Goal: Task Accomplishment & Management: Complete application form

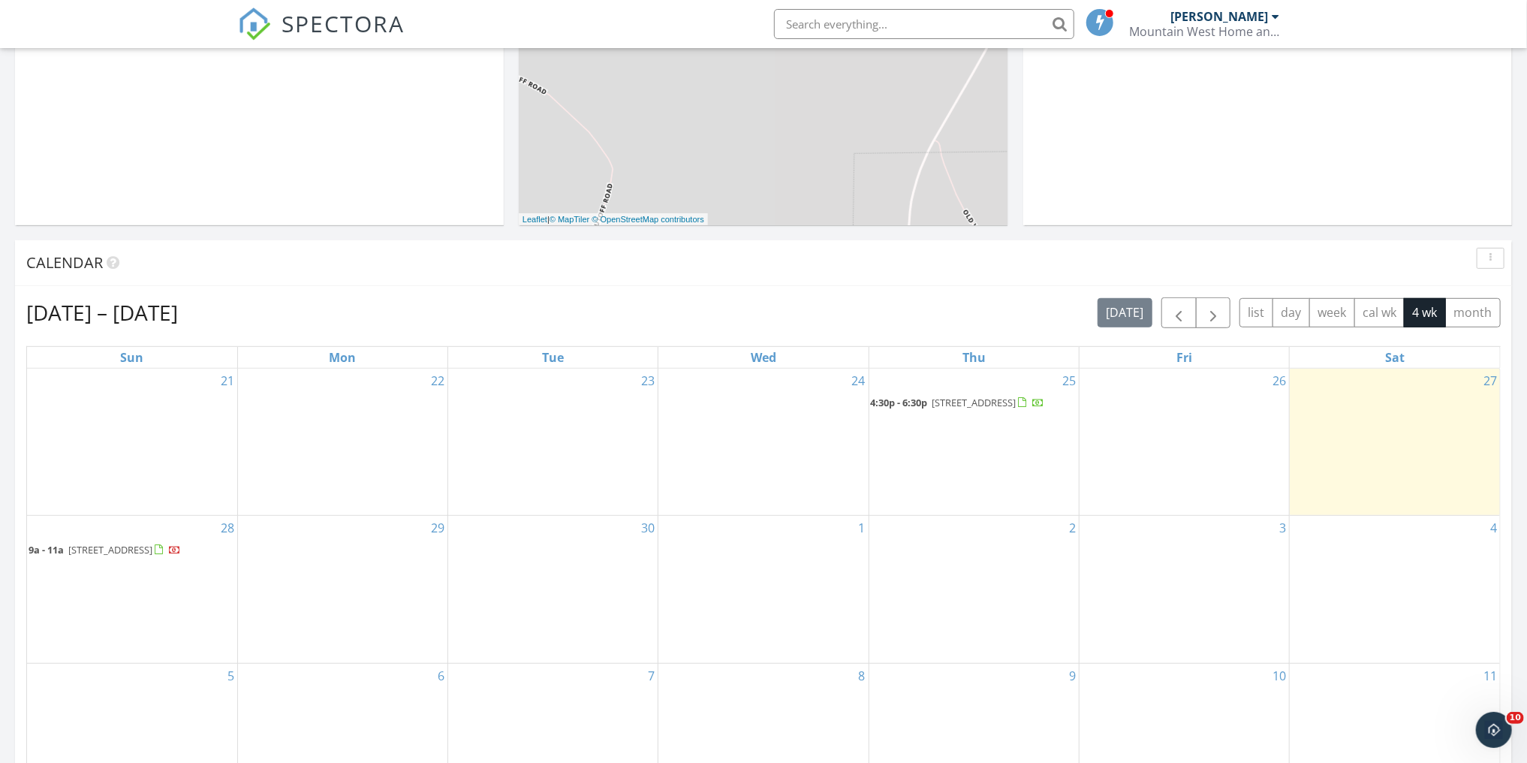
click at [303, 551] on div "29" at bounding box center [342, 589] width 209 height 147
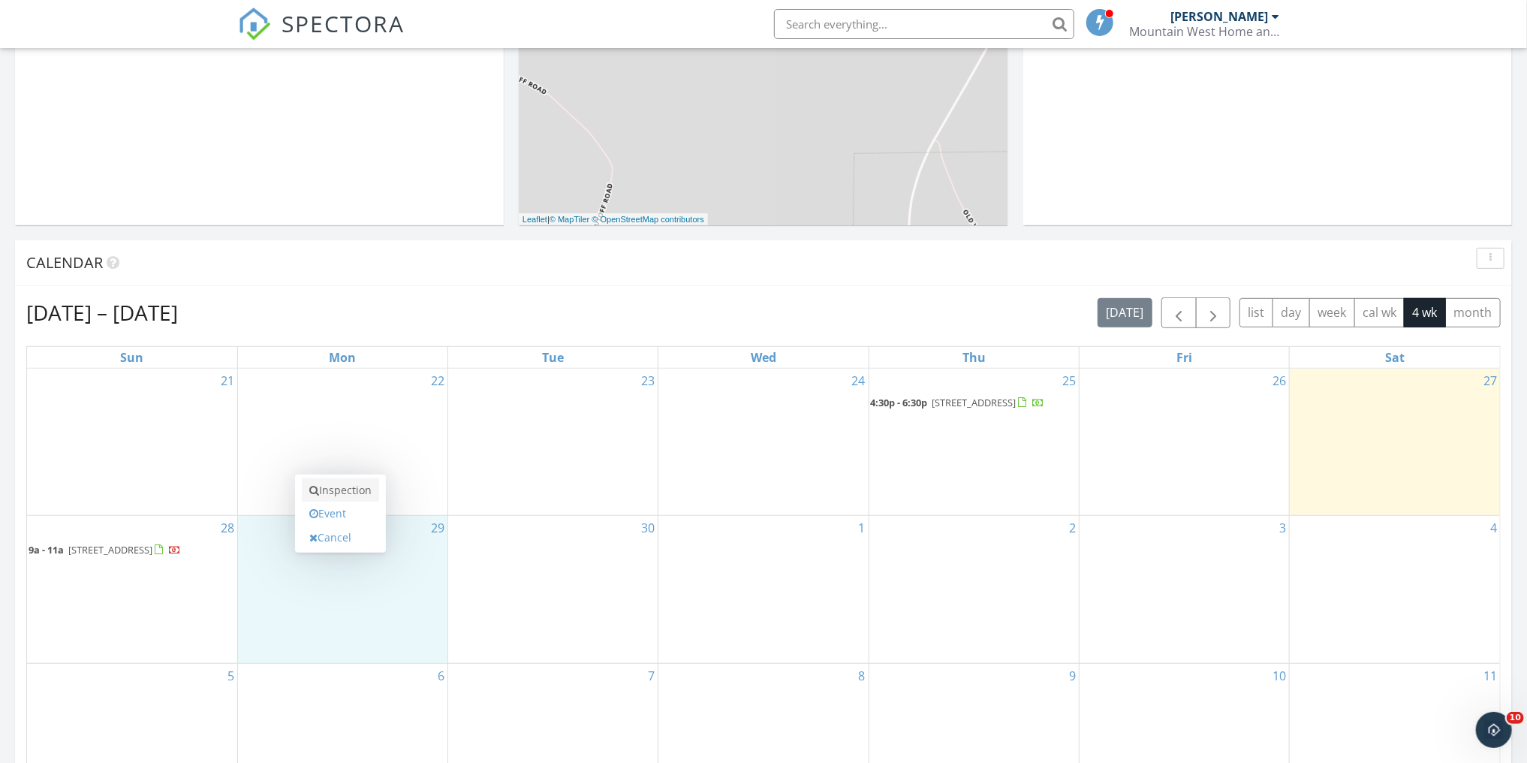
click at [360, 489] on link "Inspection" at bounding box center [340, 490] width 77 height 24
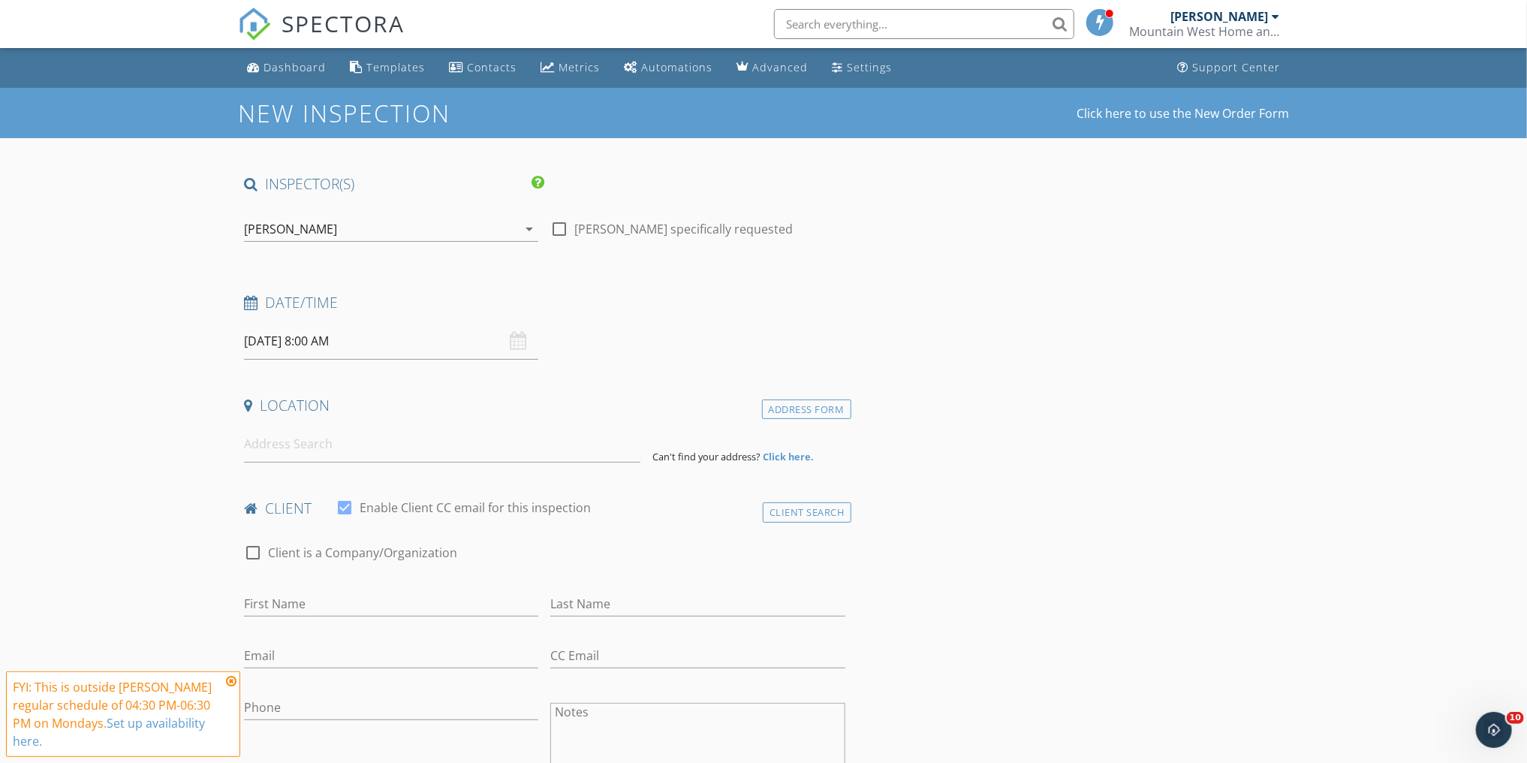
click at [402, 351] on input "[DATE] 8:00 AM" at bounding box center [391, 341] width 294 height 37
type input "09"
type input "09/29/2025 9:00 AM"
click at [329, 586] on span at bounding box center [331, 589] width 11 height 15
type input "10"
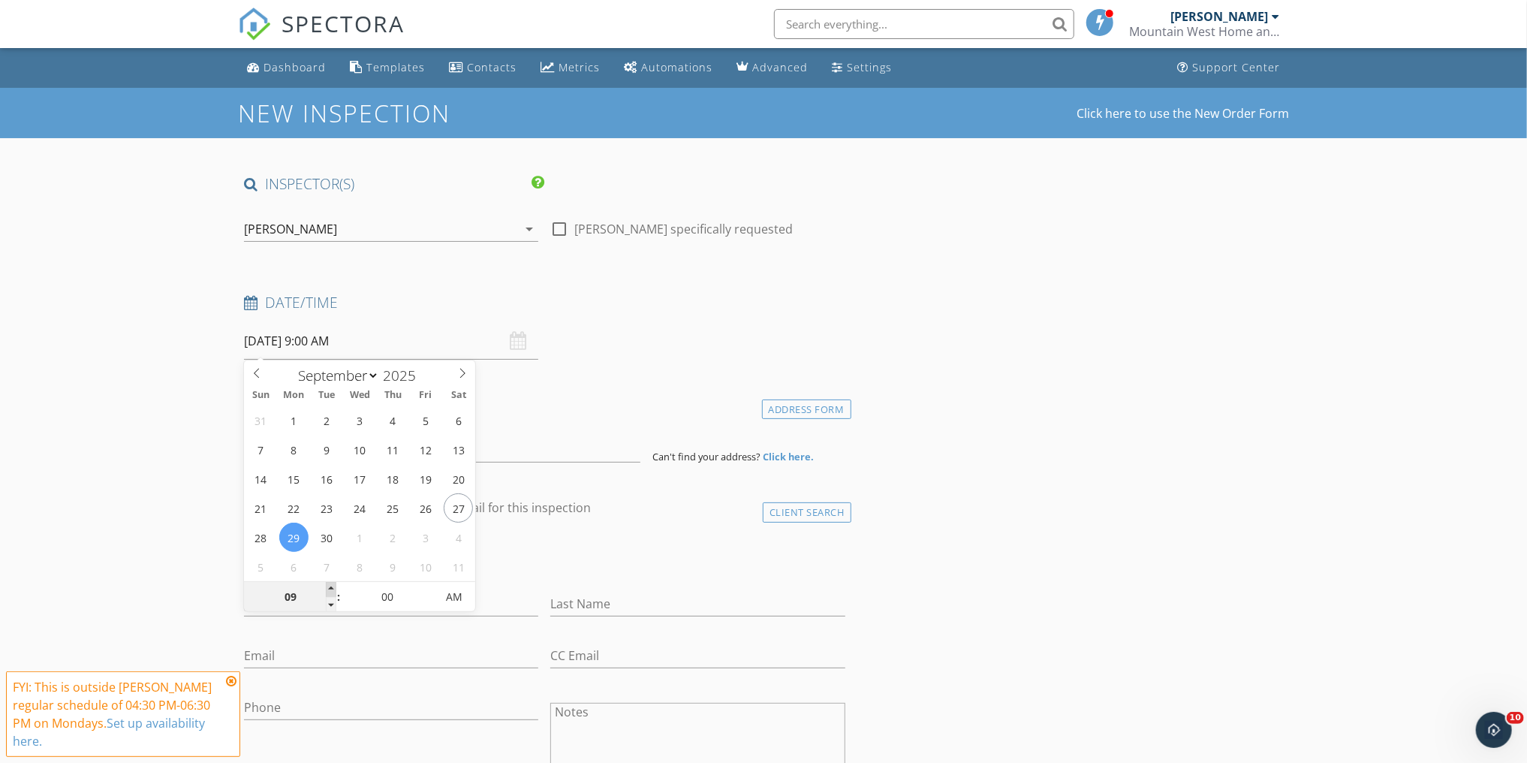
type input "09/29/2025 10:00 AM"
click at [329, 586] on span at bounding box center [331, 589] width 11 height 15
type input "11"
type input "09/29/2025 11:00 AM"
click at [329, 586] on span at bounding box center [331, 589] width 11 height 15
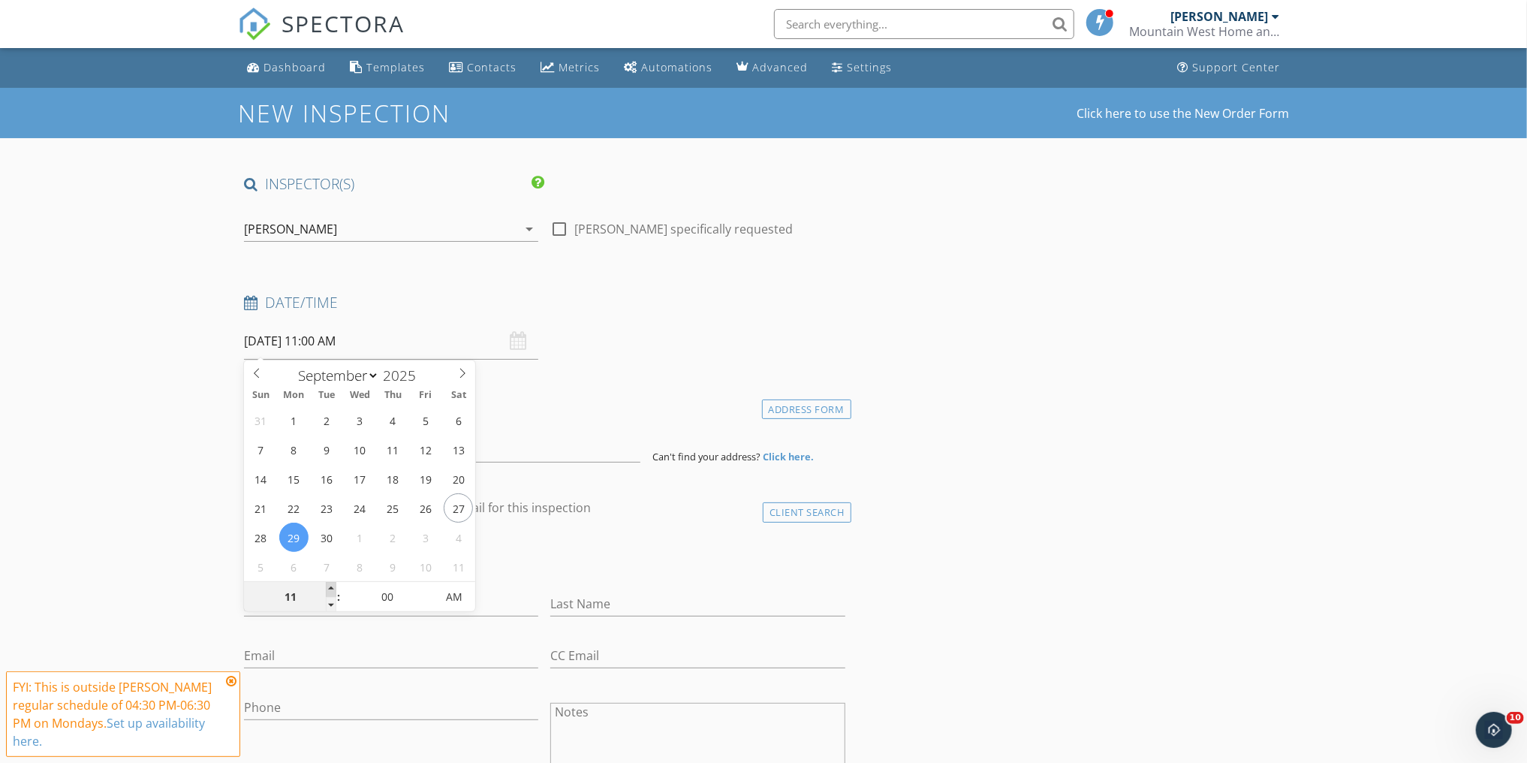
type input "12"
type input "09/29/2025 12:00 PM"
click at [329, 586] on span at bounding box center [331, 589] width 11 height 15
type input "01"
type input "09/29/2025 1:00 PM"
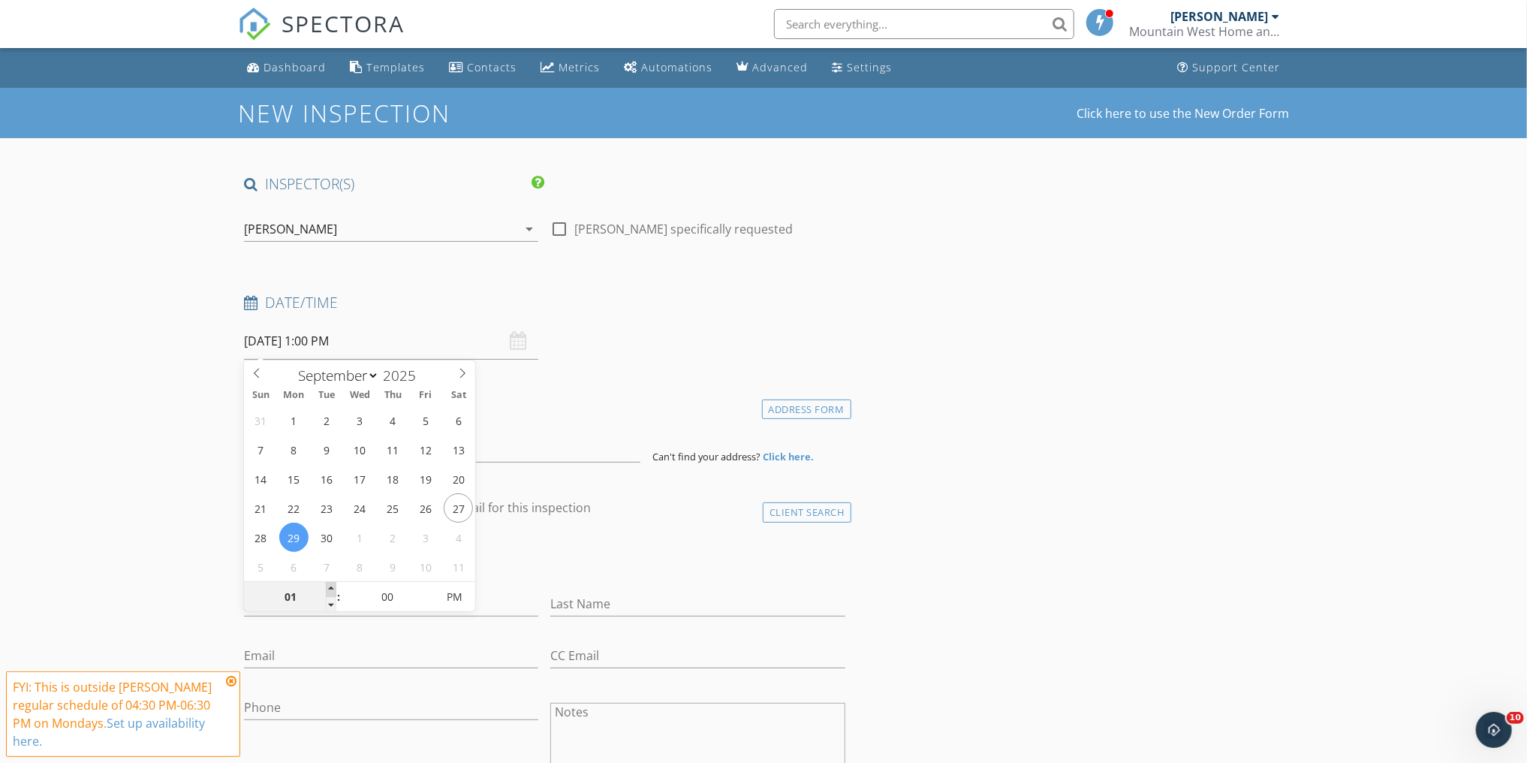
click at [329, 586] on span at bounding box center [331, 589] width 11 height 15
type input "02"
type input "09/29/2025 2:00 PM"
click at [329, 586] on span at bounding box center [331, 589] width 11 height 15
type input "03"
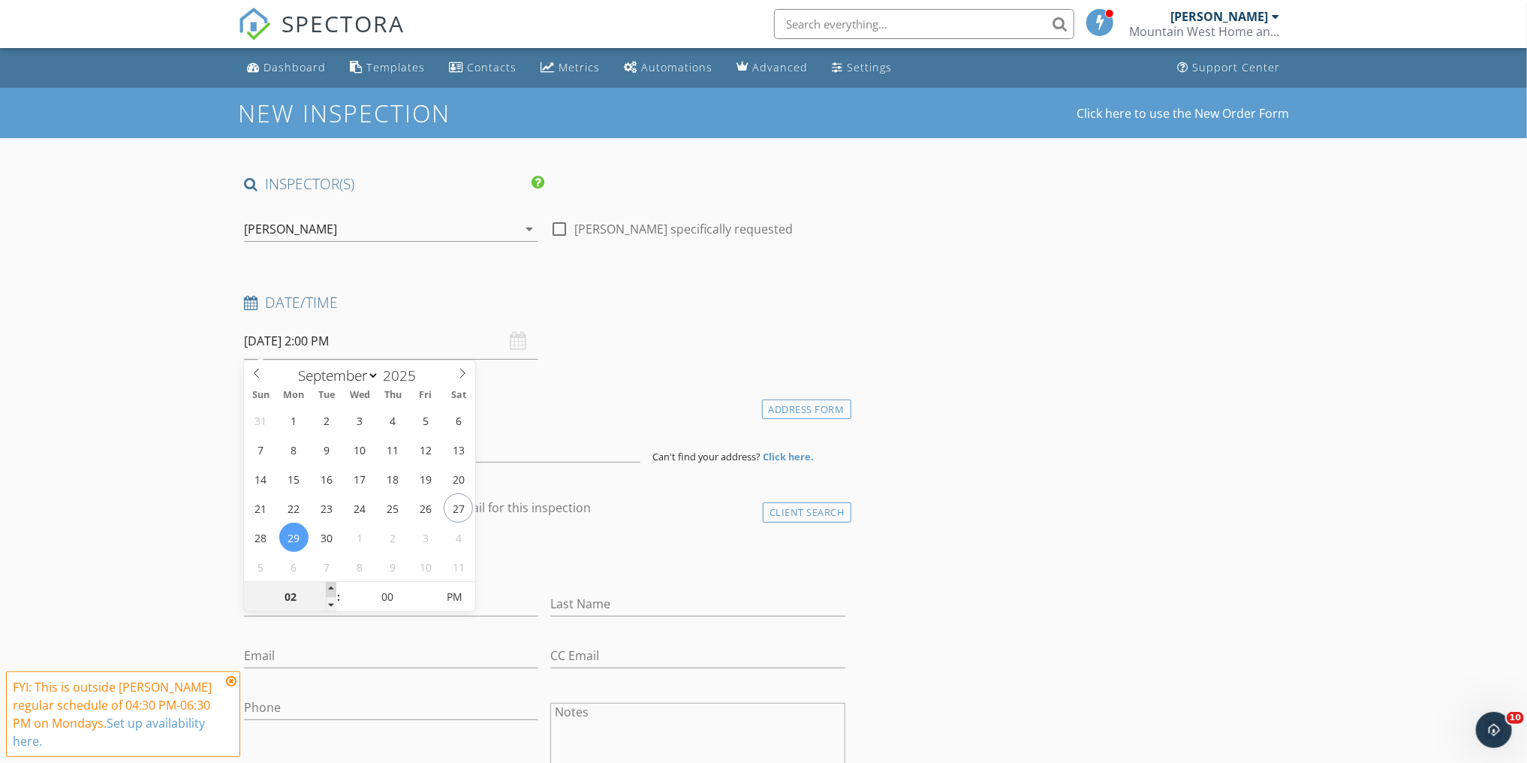
type input "09/29/2025 3:00 PM"
click at [329, 586] on span at bounding box center [331, 589] width 11 height 15
type input "04"
type input "09/29/2025 4:00 PM"
click at [329, 586] on span at bounding box center [331, 589] width 11 height 15
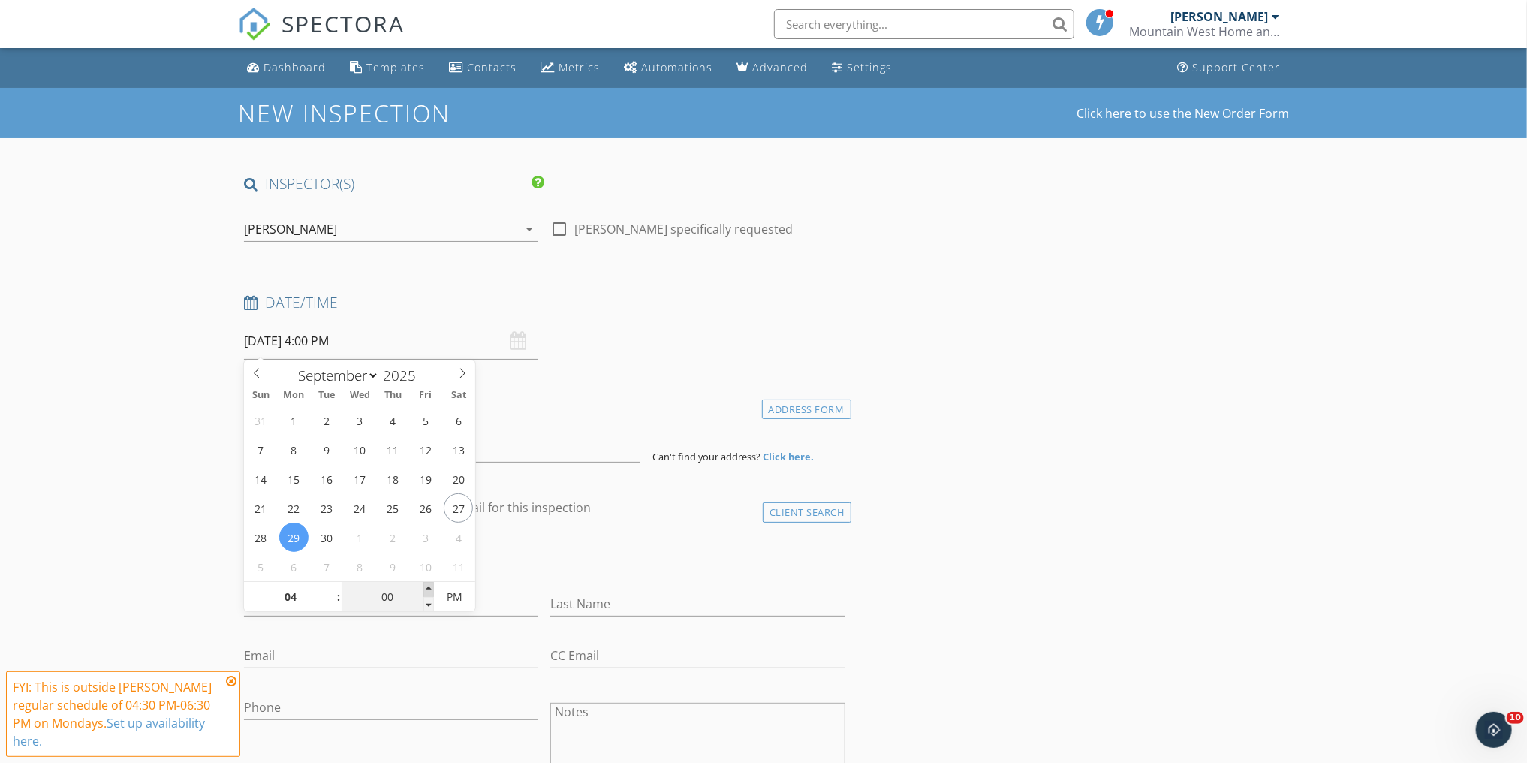
type input "05"
type input "09/29/2025 4:05 PM"
click at [426, 585] on span at bounding box center [428, 589] width 11 height 15
type input "10"
type input "09/29/2025 4:10 PM"
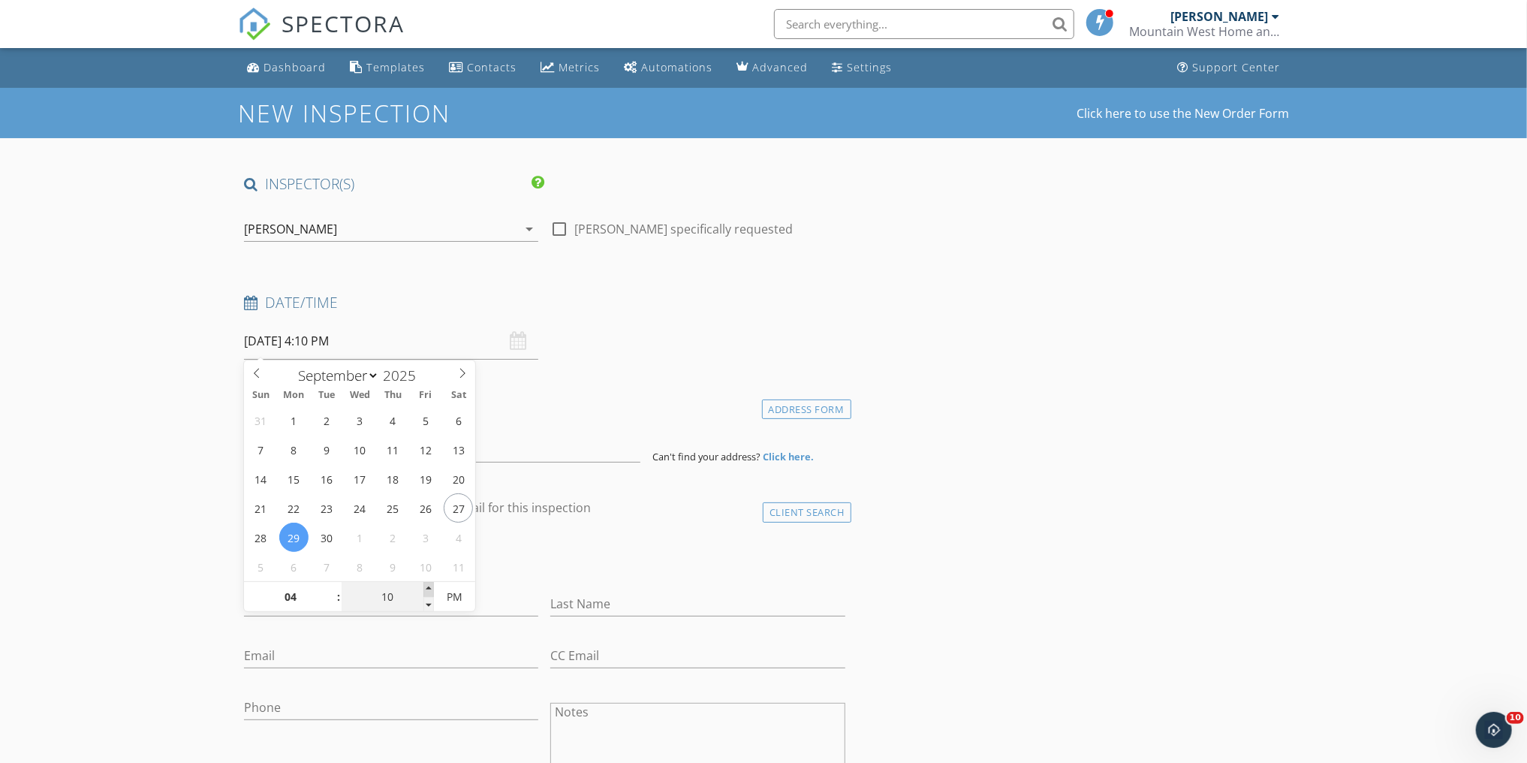
click at [426, 585] on span at bounding box center [428, 589] width 11 height 15
type input "15"
type input "09/29/2025 4:15 PM"
click at [425, 585] on span at bounding box center [428, 589] width 11 height 15
type input "20"
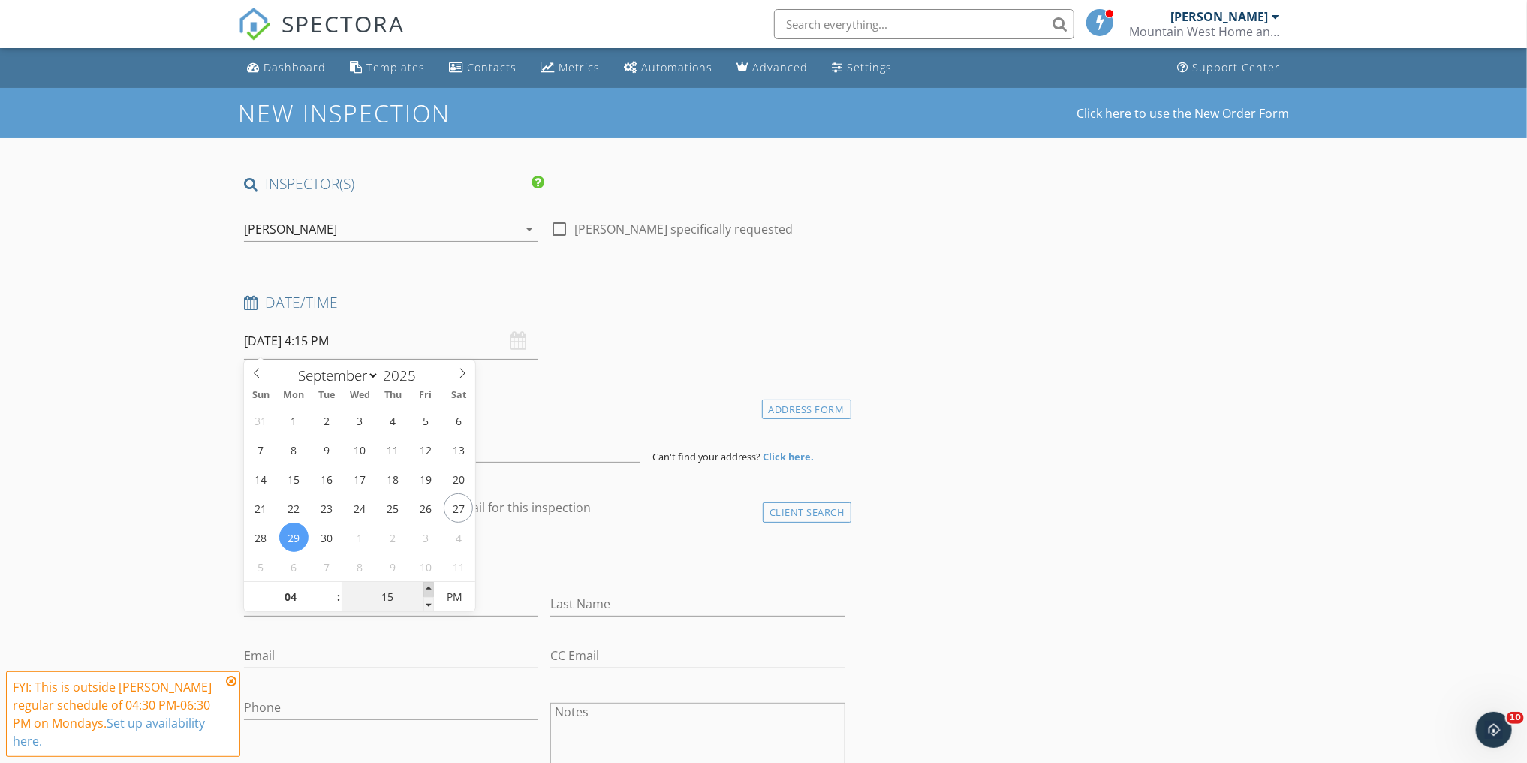
type input "09/29/2025 4:20 PM"
click at [424, 585] on span at bounding box center [428, 589] width 11 height 15
type input "25"
type input "09/29/2025 4:25 PM"
click at [423, 585] on span at bounding box center [428, 589] width 11 height 15
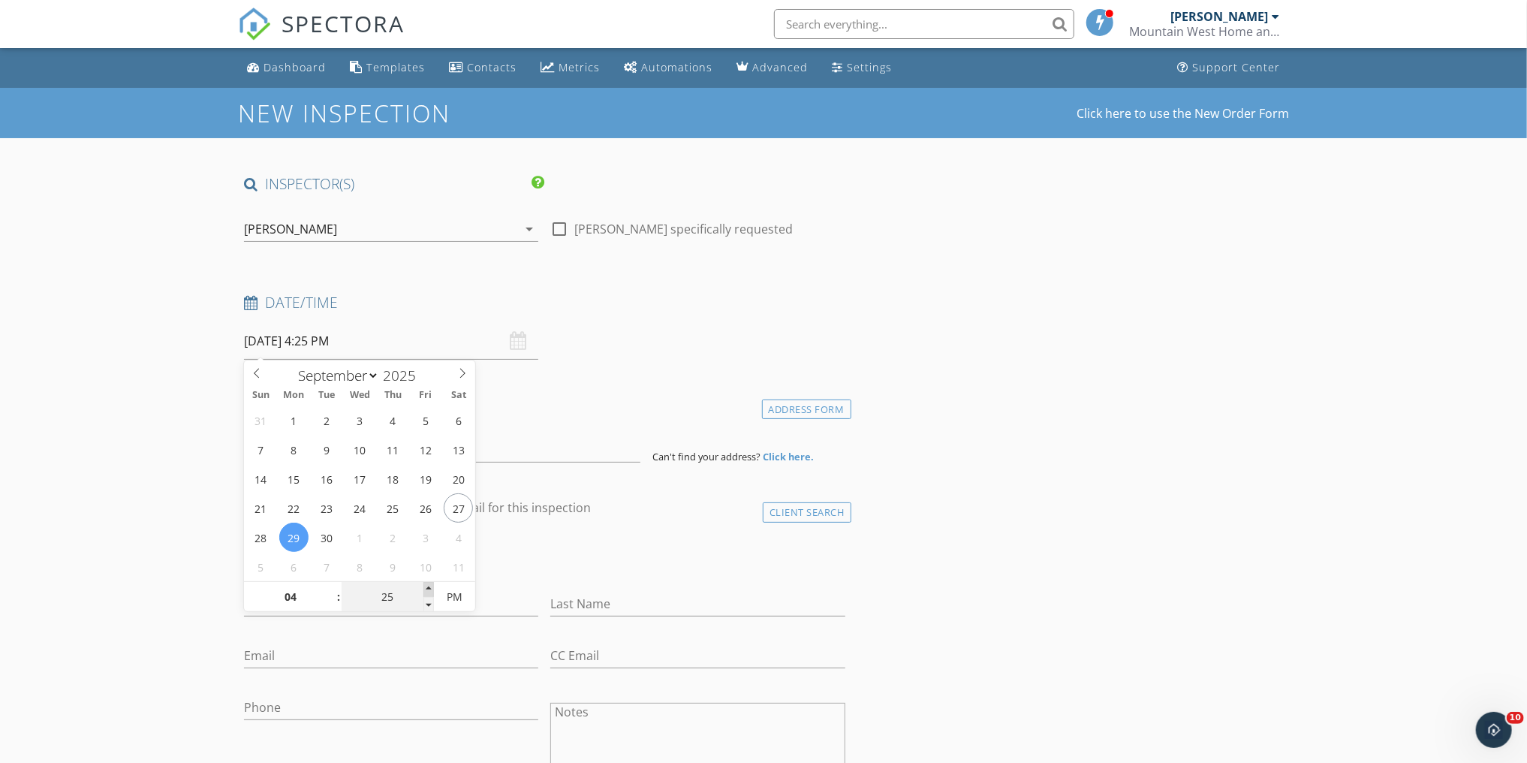
type input "30"
type input "[DATE] 4:30 PM"
click at [423, 584] on span at bounding box center [428, 589] width 11 height 15
drag, startPoint x: 315, startPoint y: 598, endPoint x: 288, endPoint y: 609, distance: 29.3
drag, startPoint x: 288, startPoint y: 609, endPoint x: 200, endPoint y: 590, distance: 90.5
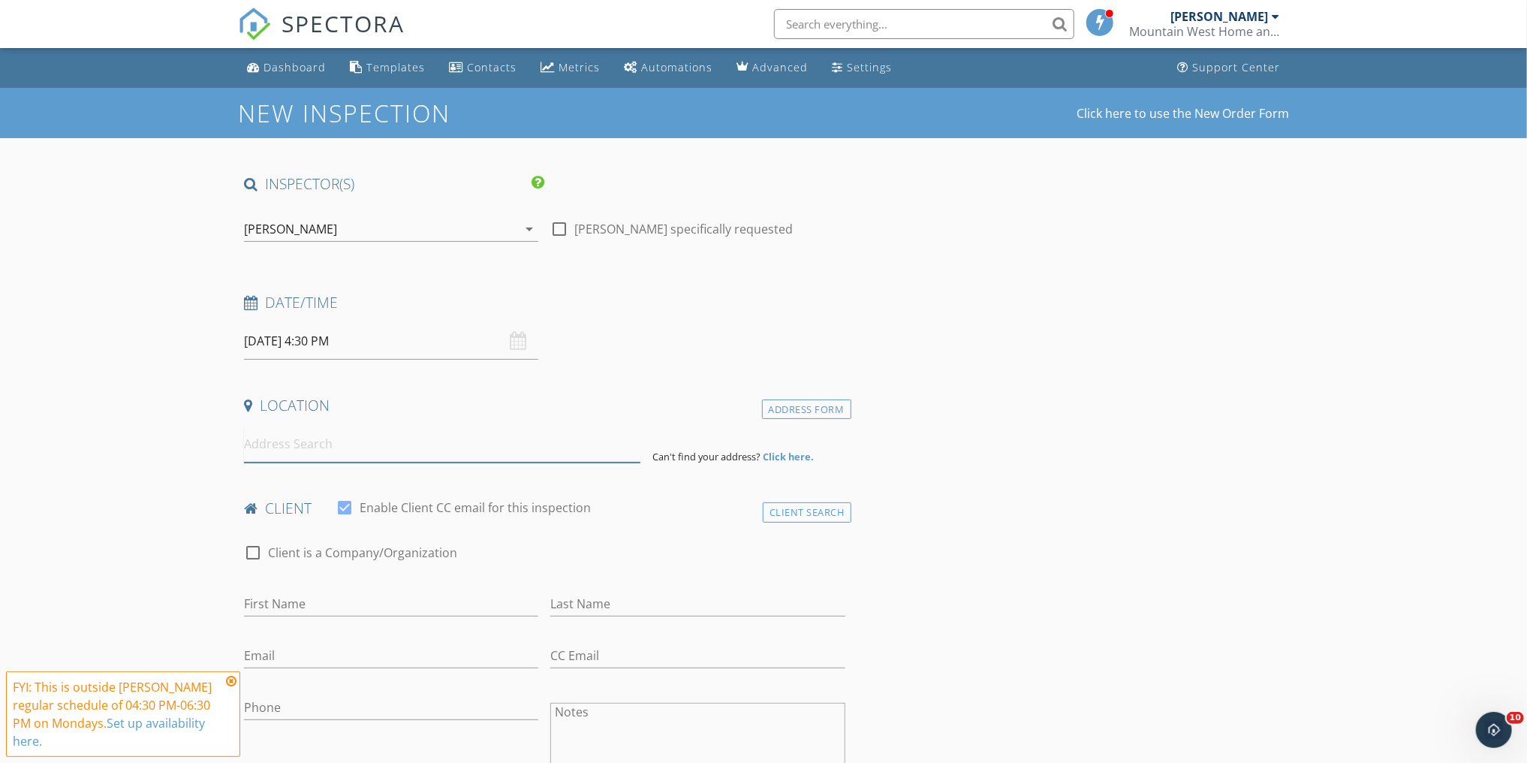
click at [278, 441] on input at bounding box center [442, 444] width 396 height 37
click at [306, 348] on input "[DATE] 4:30 PM" at bounding box center [391, 341] width 294 height 37
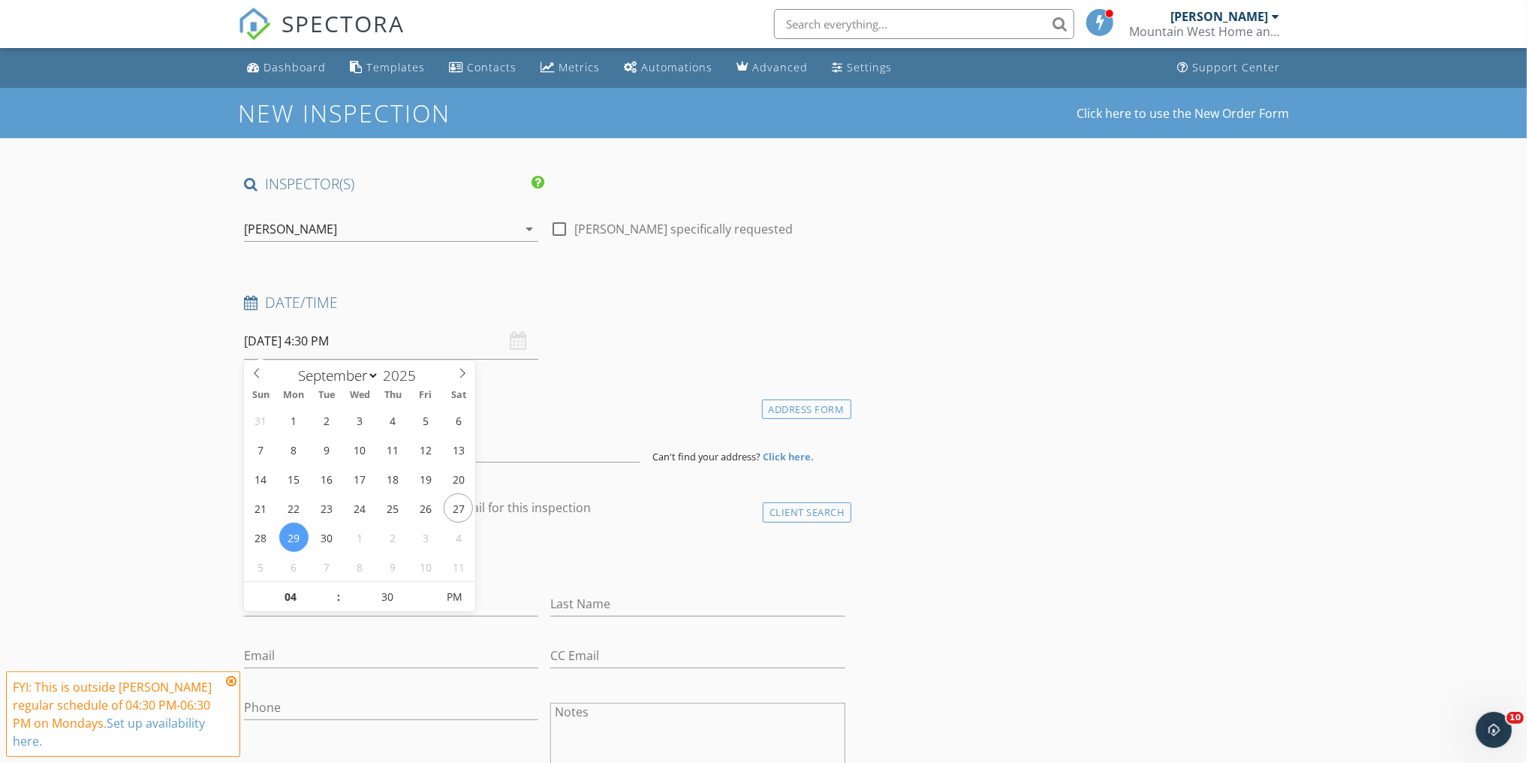
click at [273, 610] on input "First Name" at bounding box center [391, 604] width 294 height 25
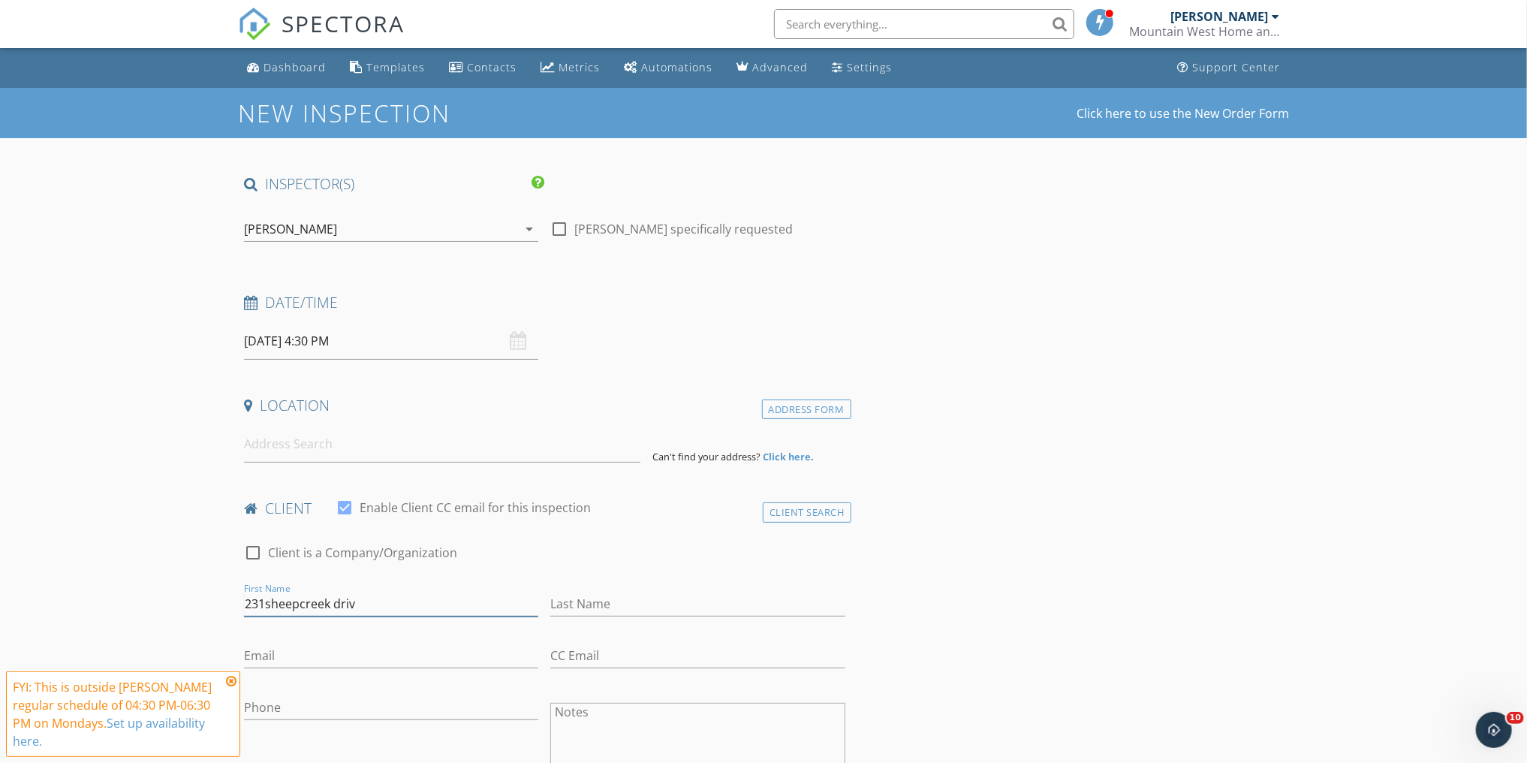
type input "231sheepcreek drive"
drag, startPoint x: 364, startPoint y: 601, endPoint x: 183, endPoint y: 595, distance: 181.0
click at [282, 450] on input at bounding box center [442, 444] width 396 height 37
paste input "231sheepcreek drive"
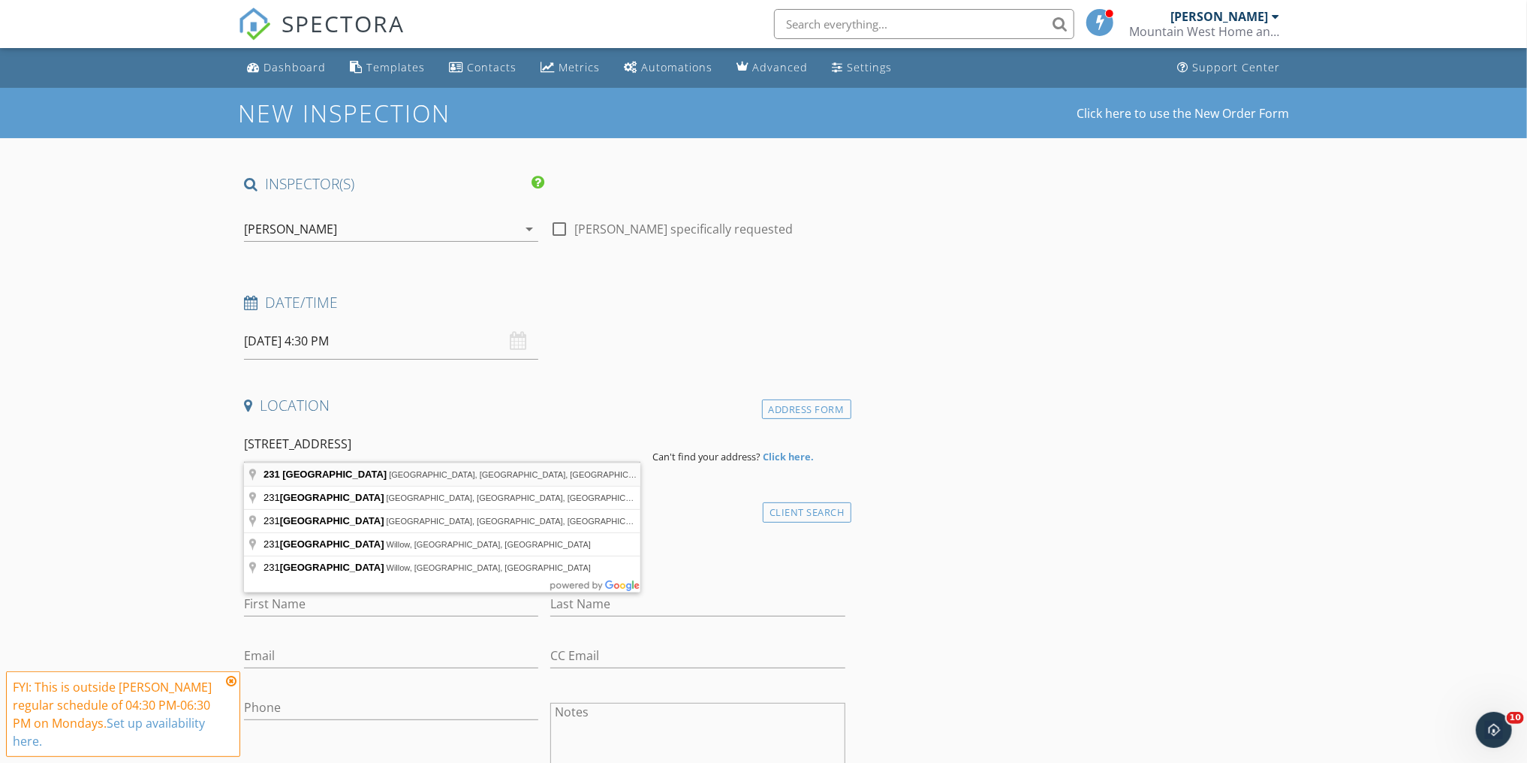
type input "231 Sheep Creek Drive, Rock Springs, WY, USA"
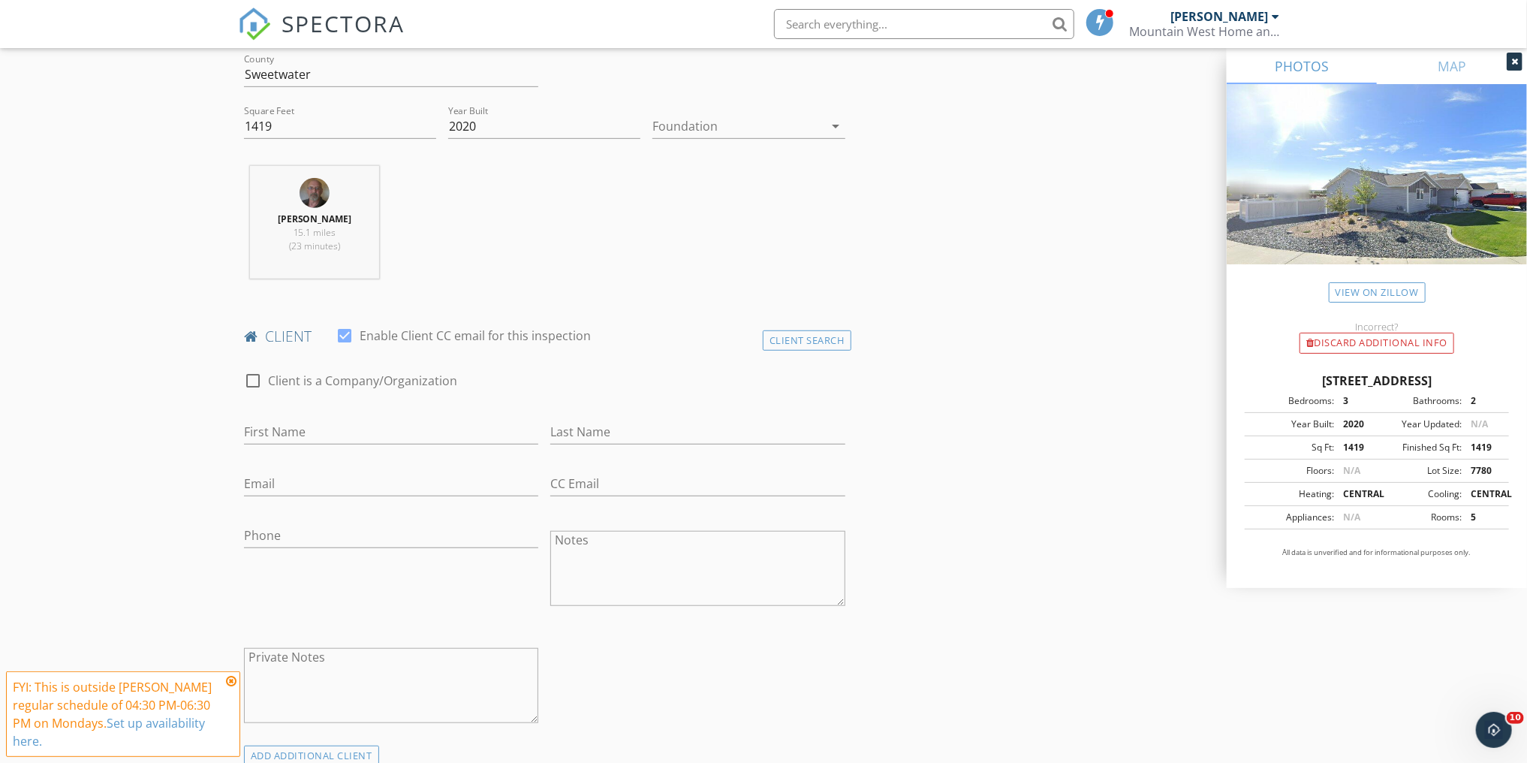
scroll to position [480, 0]
click at [271, 429] on input "First Name" at bounding box center [391, 430] width 294 height 25
type input "D"
type input "[PERSON_NAME] & [PERSON_NAME]"
type input "[PERSON_NAME]"
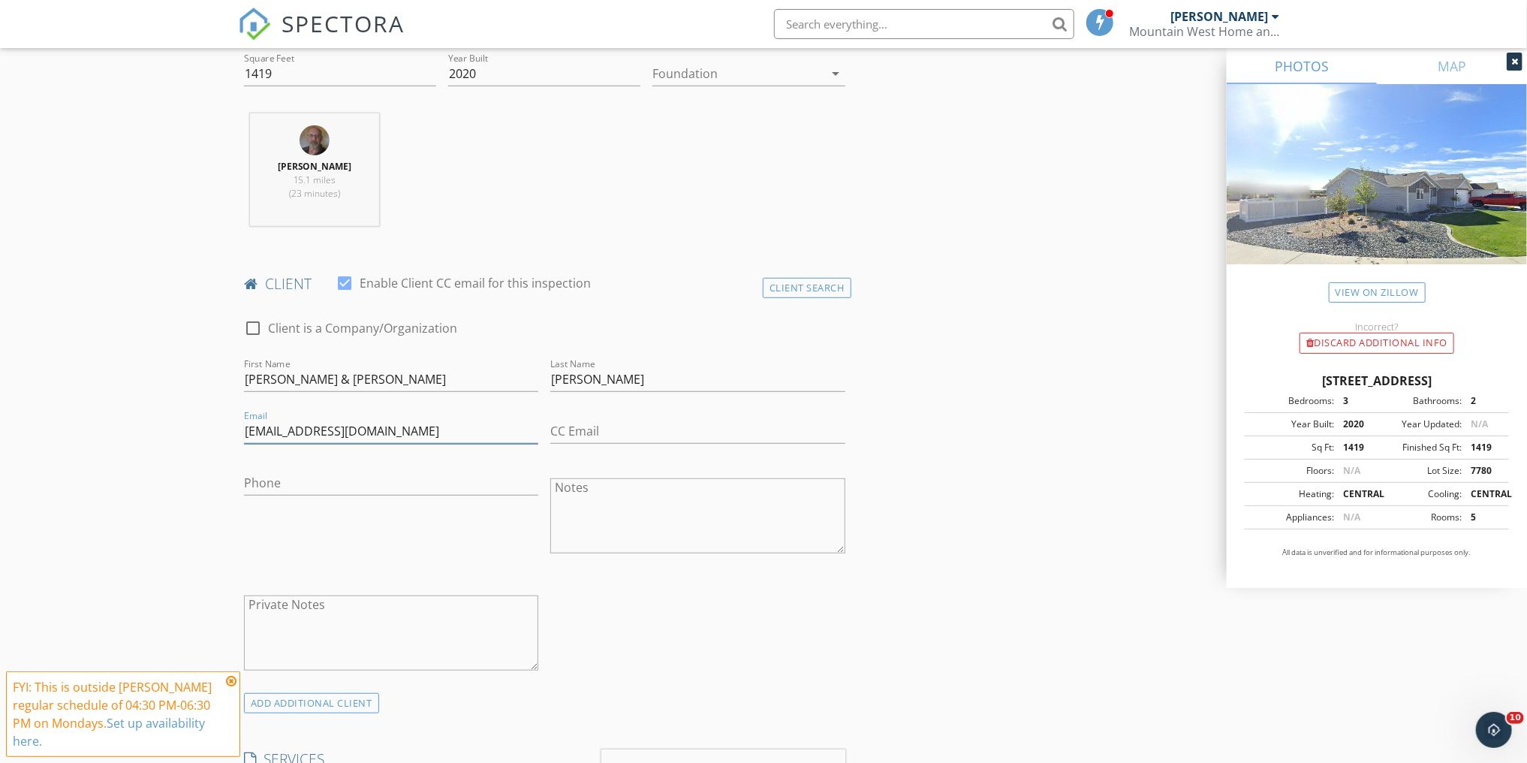
scroll to position [540, 0]
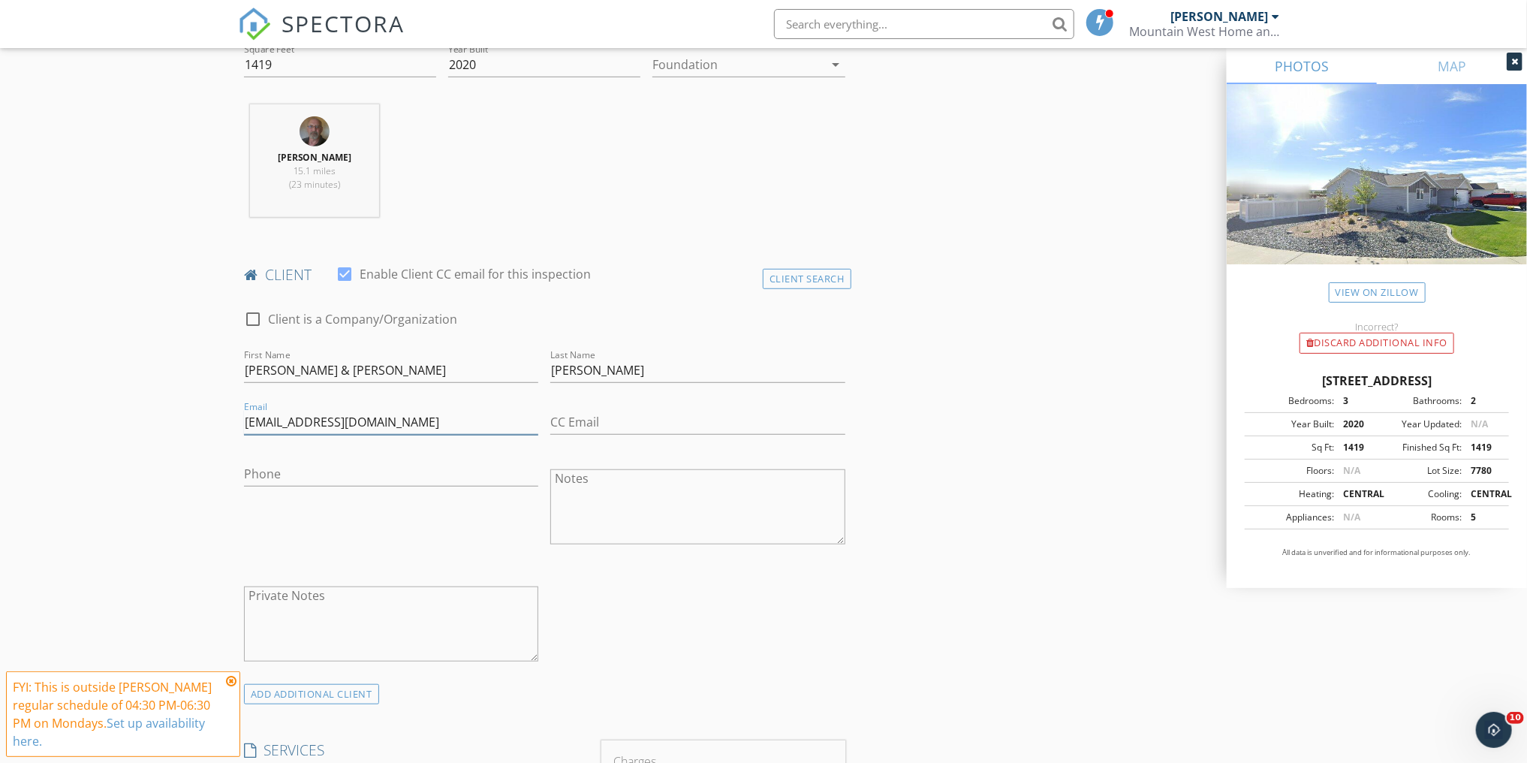
type input "[EMAIL_ADDRESS][DOMAIN_NAME]"
click at [309, 477] on input "Phone" at bounding box center [391, 474] width 294 height 25
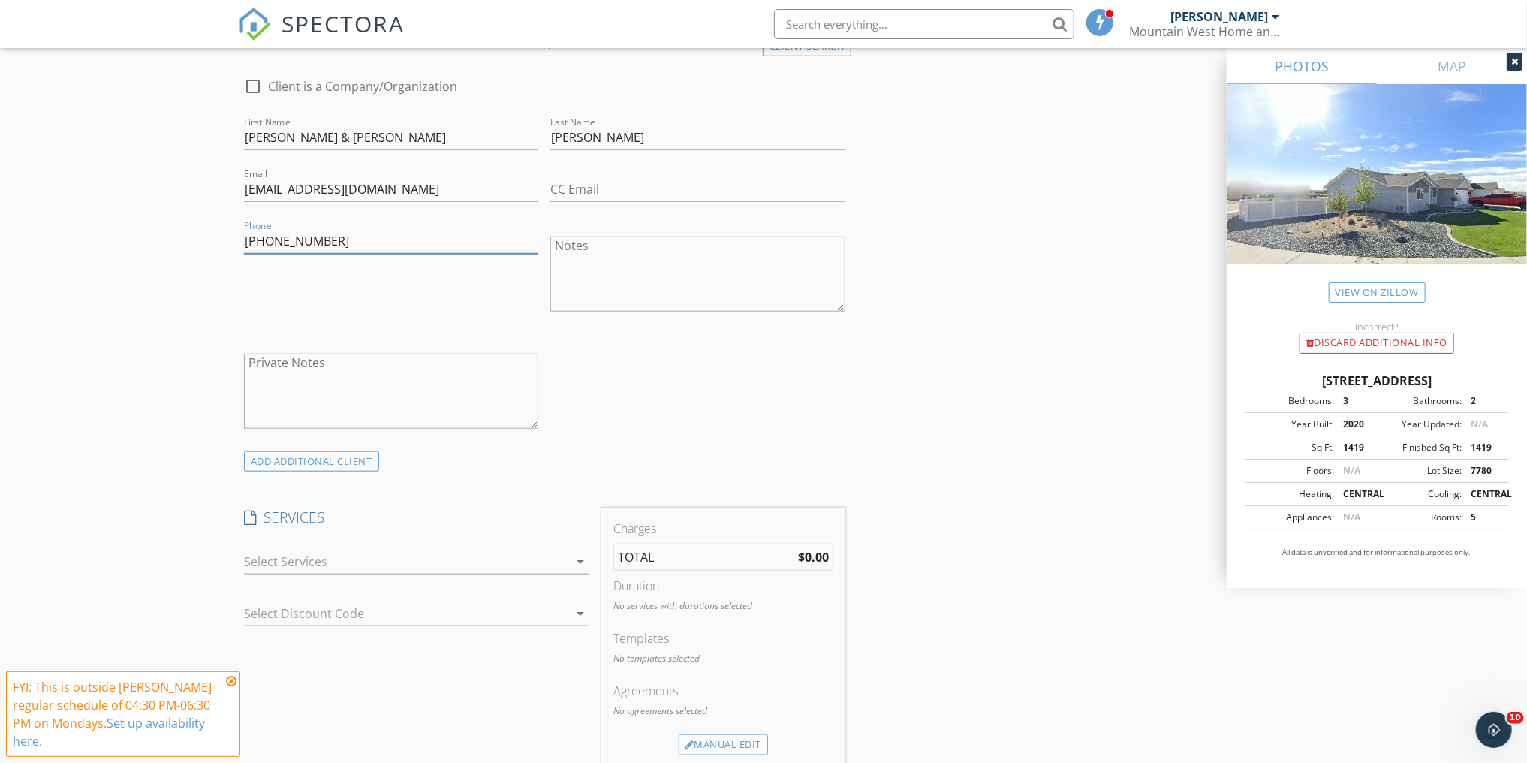
scroll to position [781, 0]
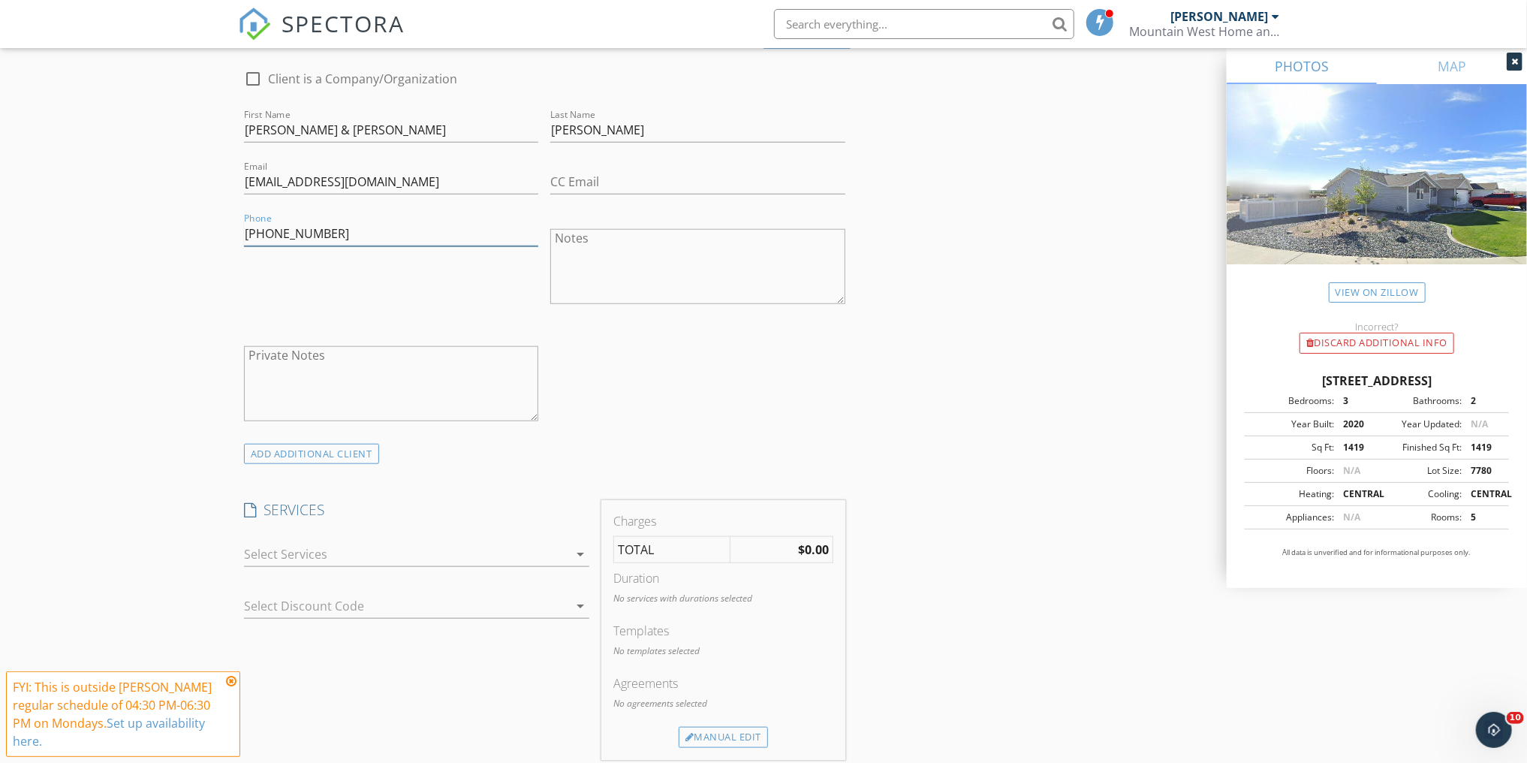
drag, startPoint x: 280, startPoint y: 549, endPoint x: 269, endPoint y: 546, distance: 10.9
type input "[PHONE_NUMBER]"
click at [279, 549] on div at bounding box center [406, 554] width 324 height 24
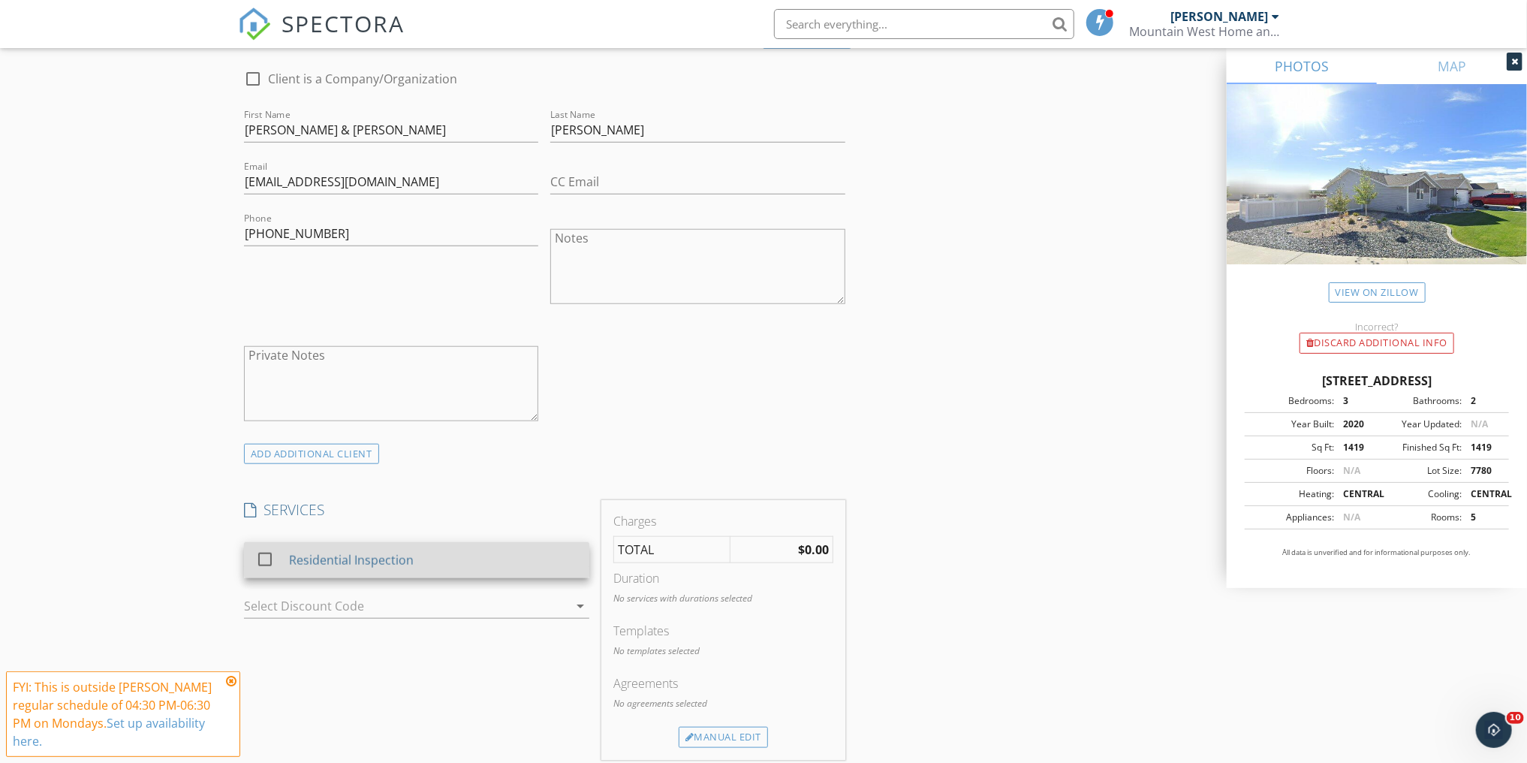
click at [261, 558] on div at bounding box center [265, 559] width 26 height 26
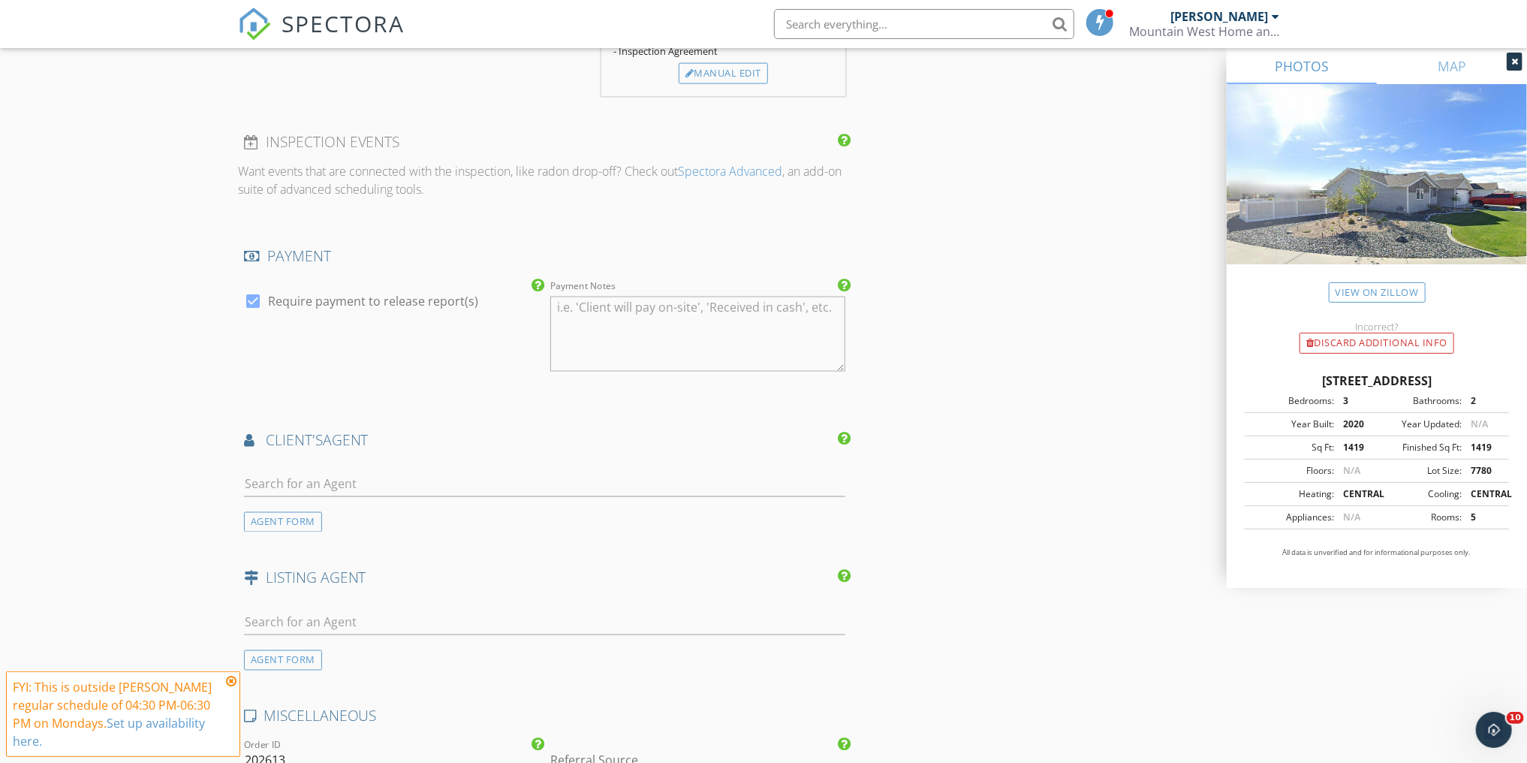
scroll to position [1561, 0]
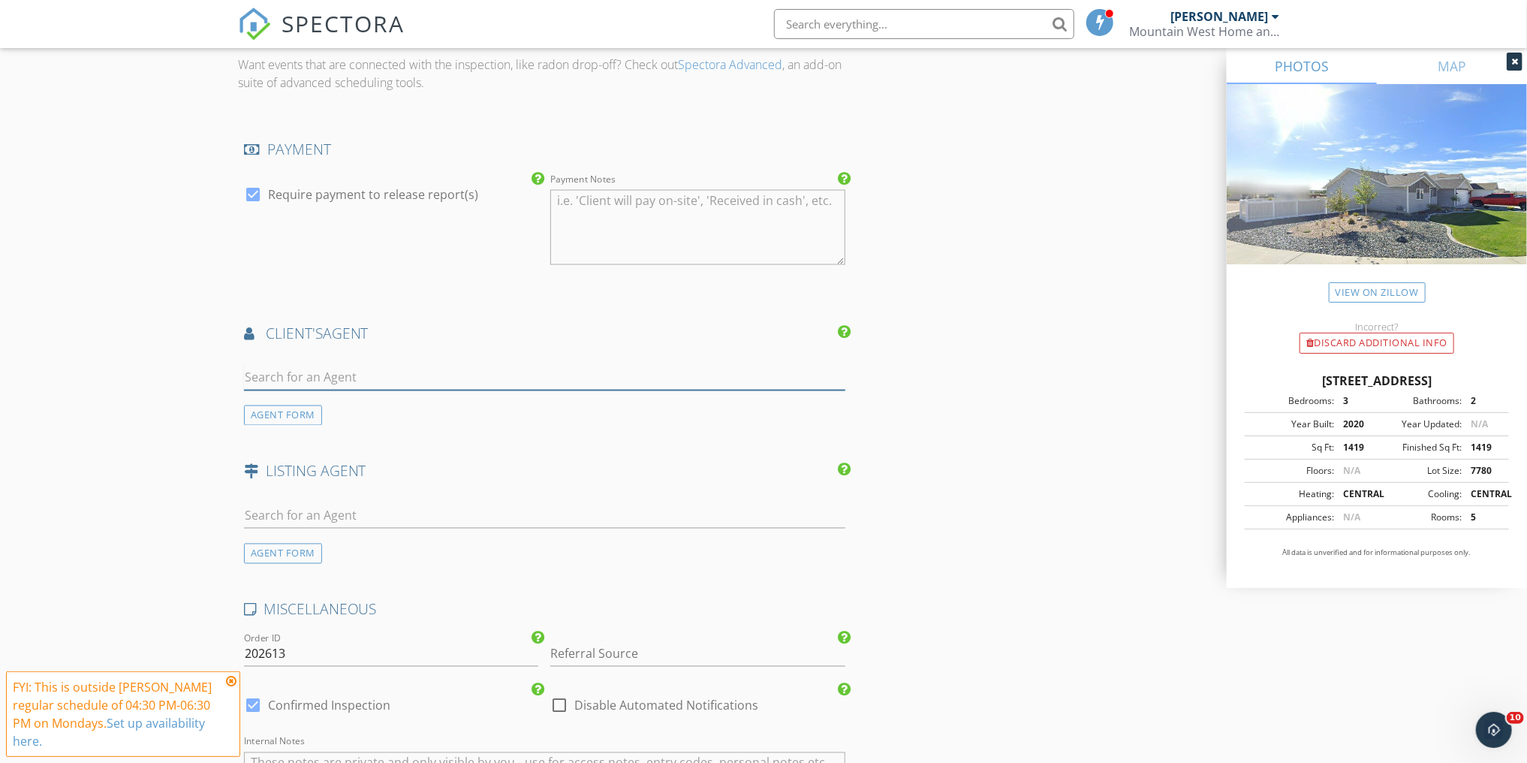
click at [276, 376] on input "text" at bounding box center [544, 378] width 601 height 25
type input "Kell"
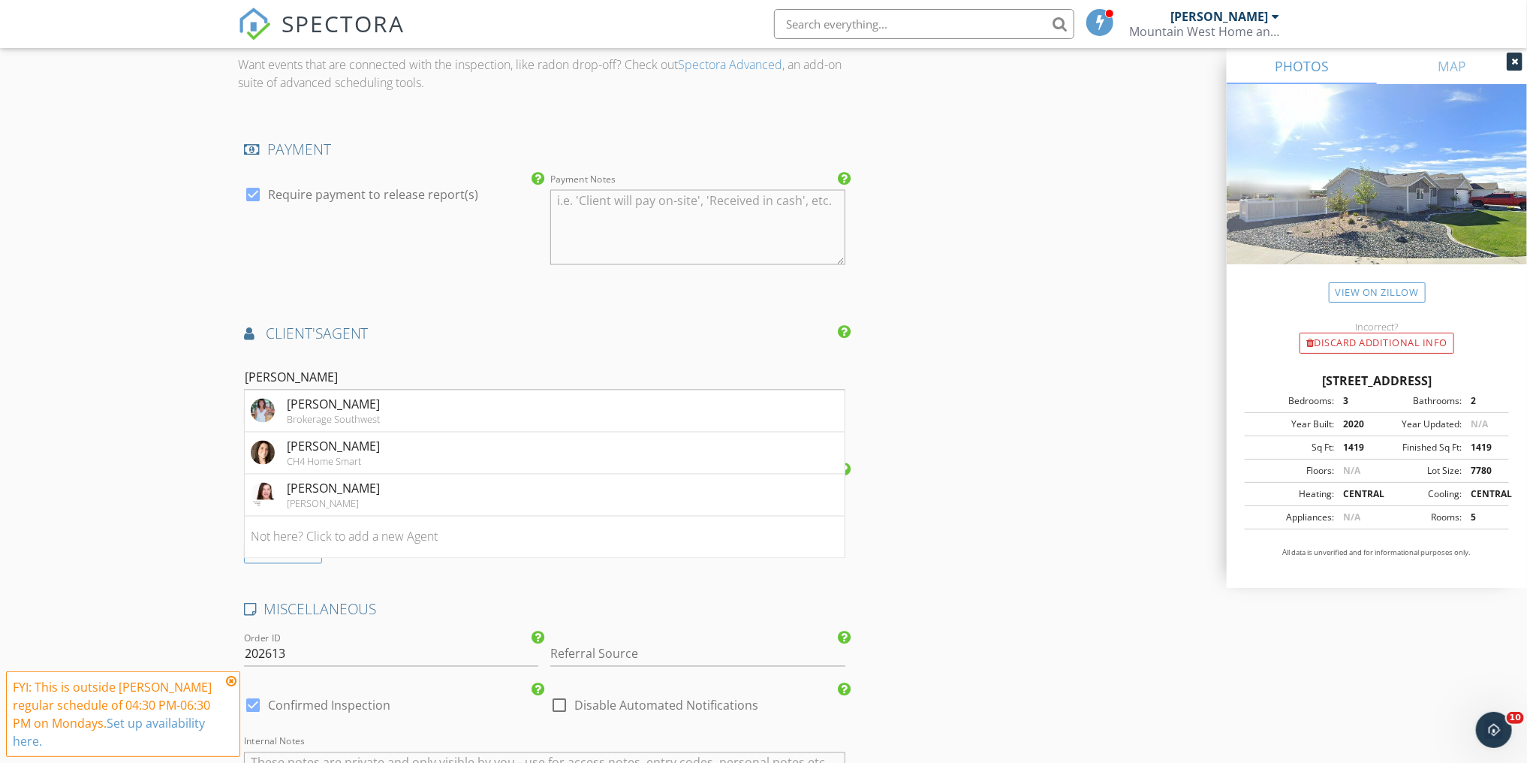
drag, startPoint x: 349, startPoint y: 403, endPoint x: 187, endPoint y: 403, distance: 162.1
click at [349, 402] on div "[PERSON_NAME]" at bounding box center [333, 405] width 93 height 18
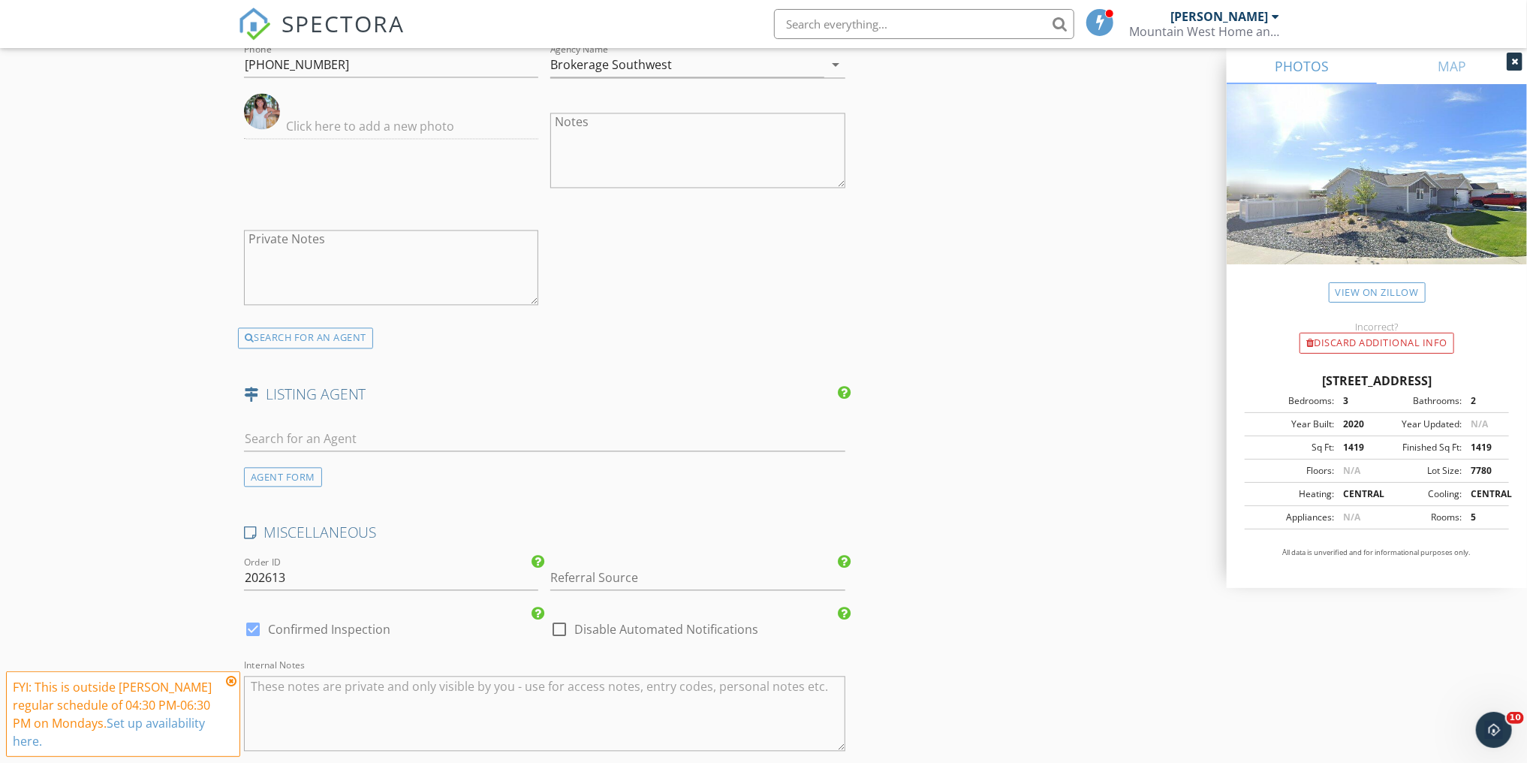
scroll to position [1982, 0]
click at [315, 425] on input "text" at bounding box center [544, 437] width 601 height 25
type input "Kell"
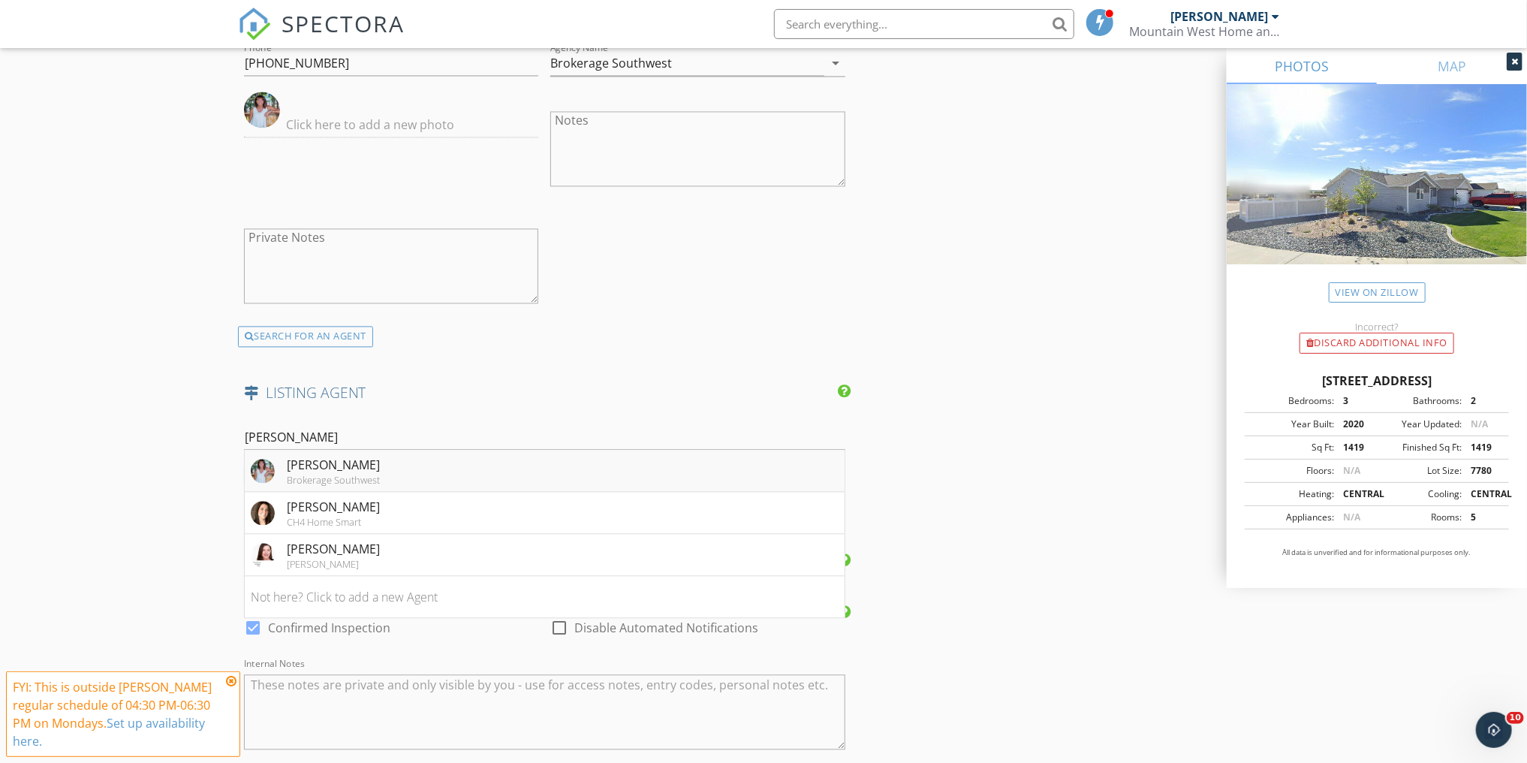
click at [342, 462] on div "[PERSON_NAME]" at bounding box center [333, 465] width 93 height 18
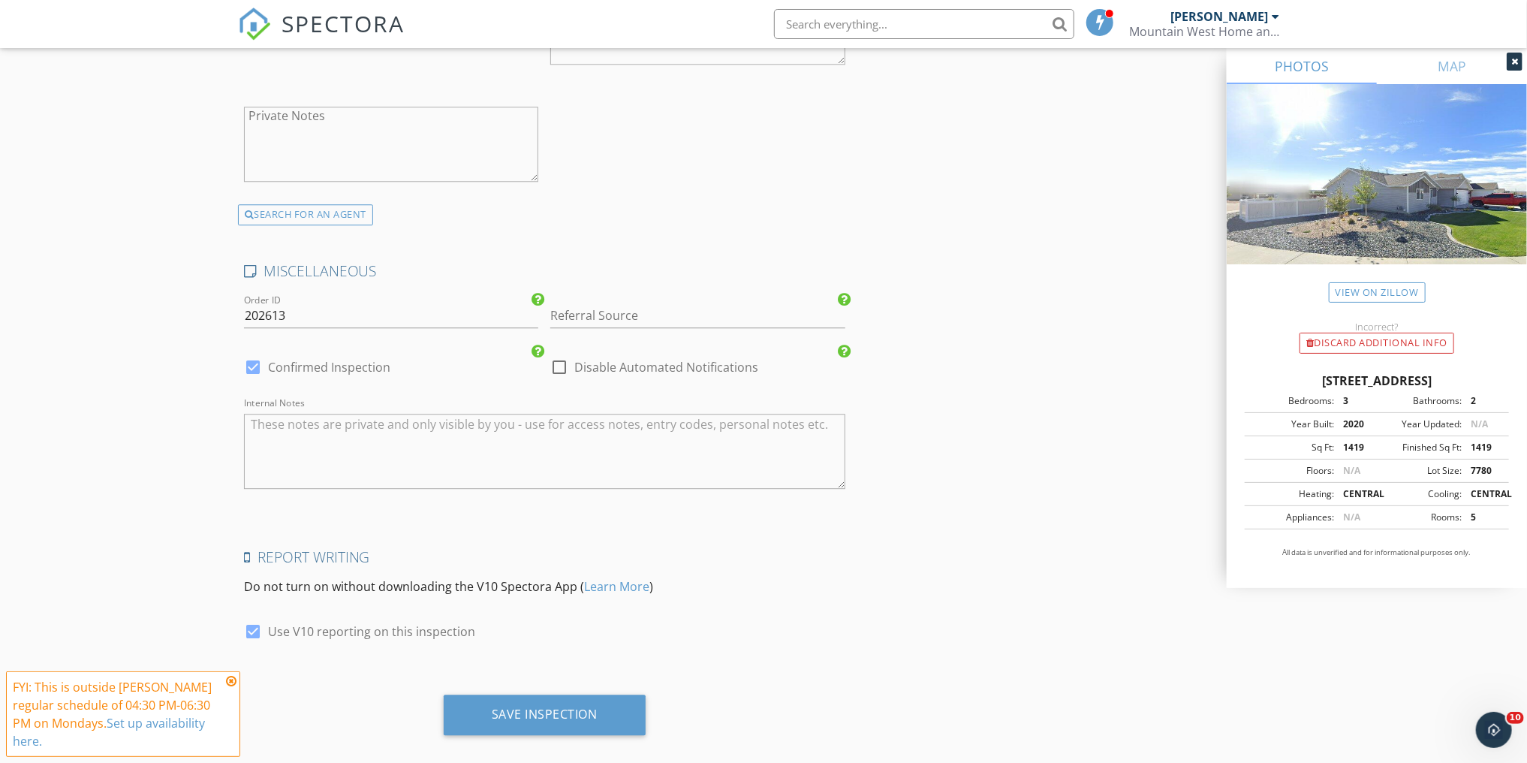
scroll to position [2597, 0]
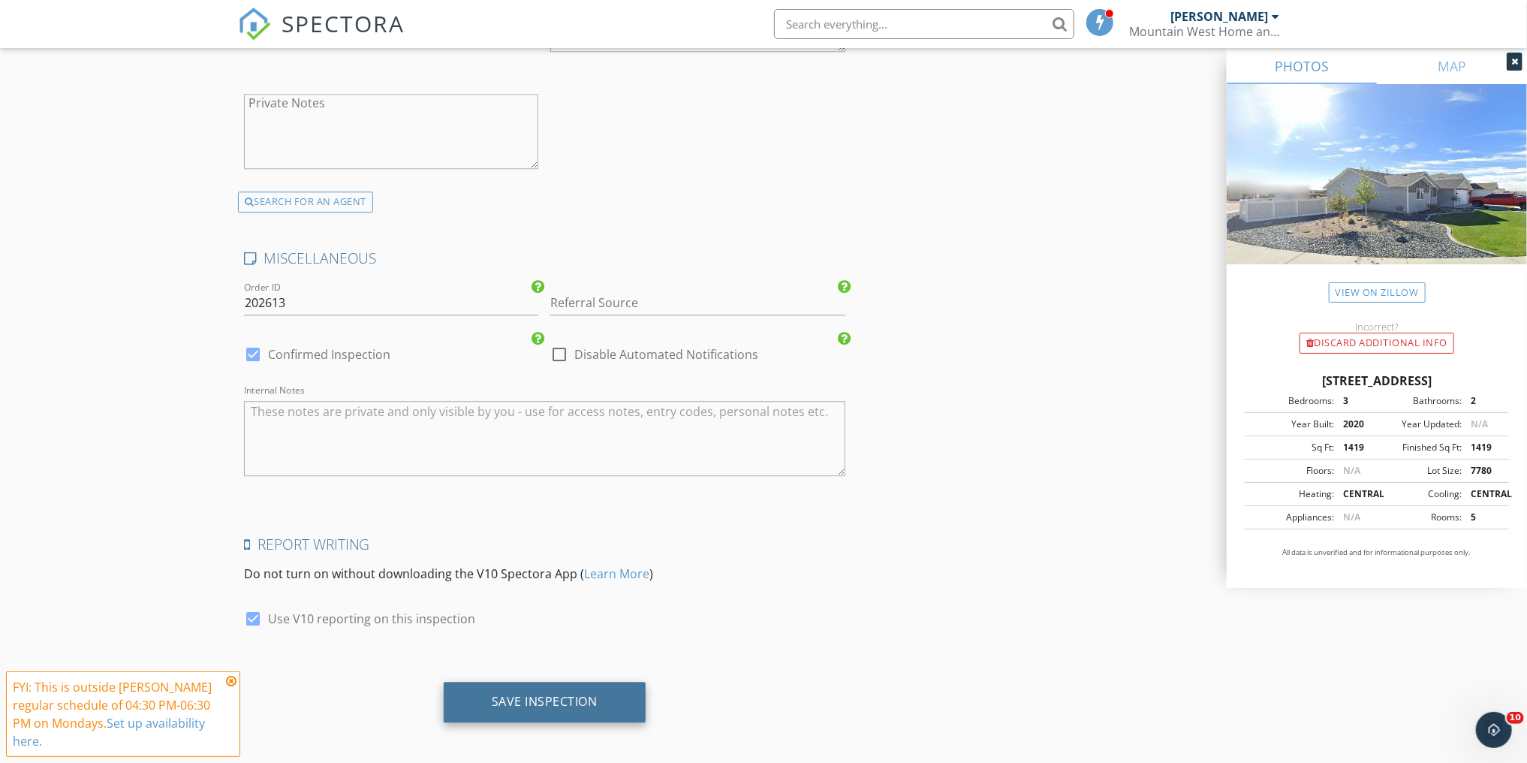
click at [563, 694] on div "Save Inspection" at bounding box center [545, 701] width 106 height 15
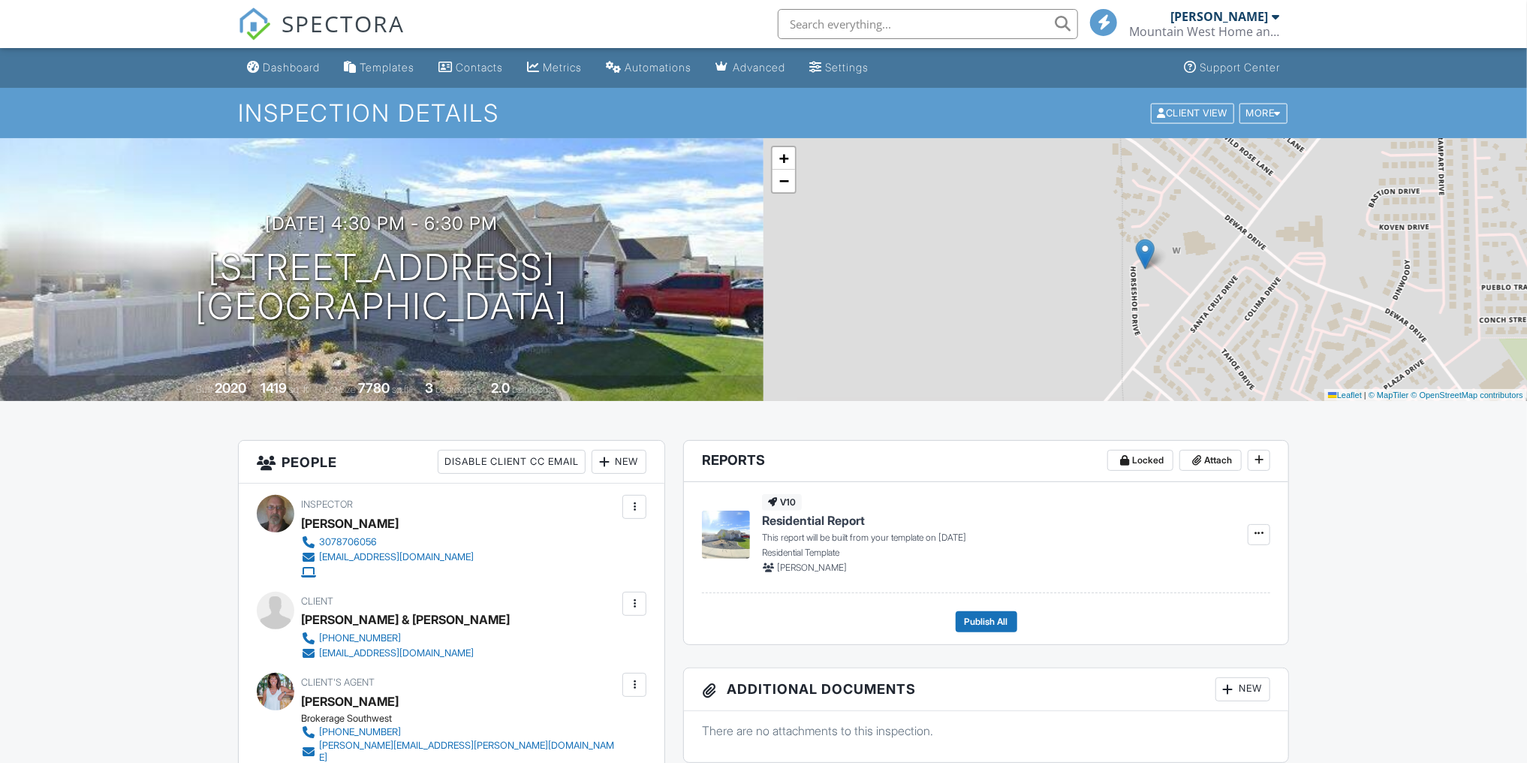
click at [281, 61] on div "Dashboard" at bounding box center [291, 67] width 57 height 13
